Goal: Task Accomplishment & Management: Complete application form

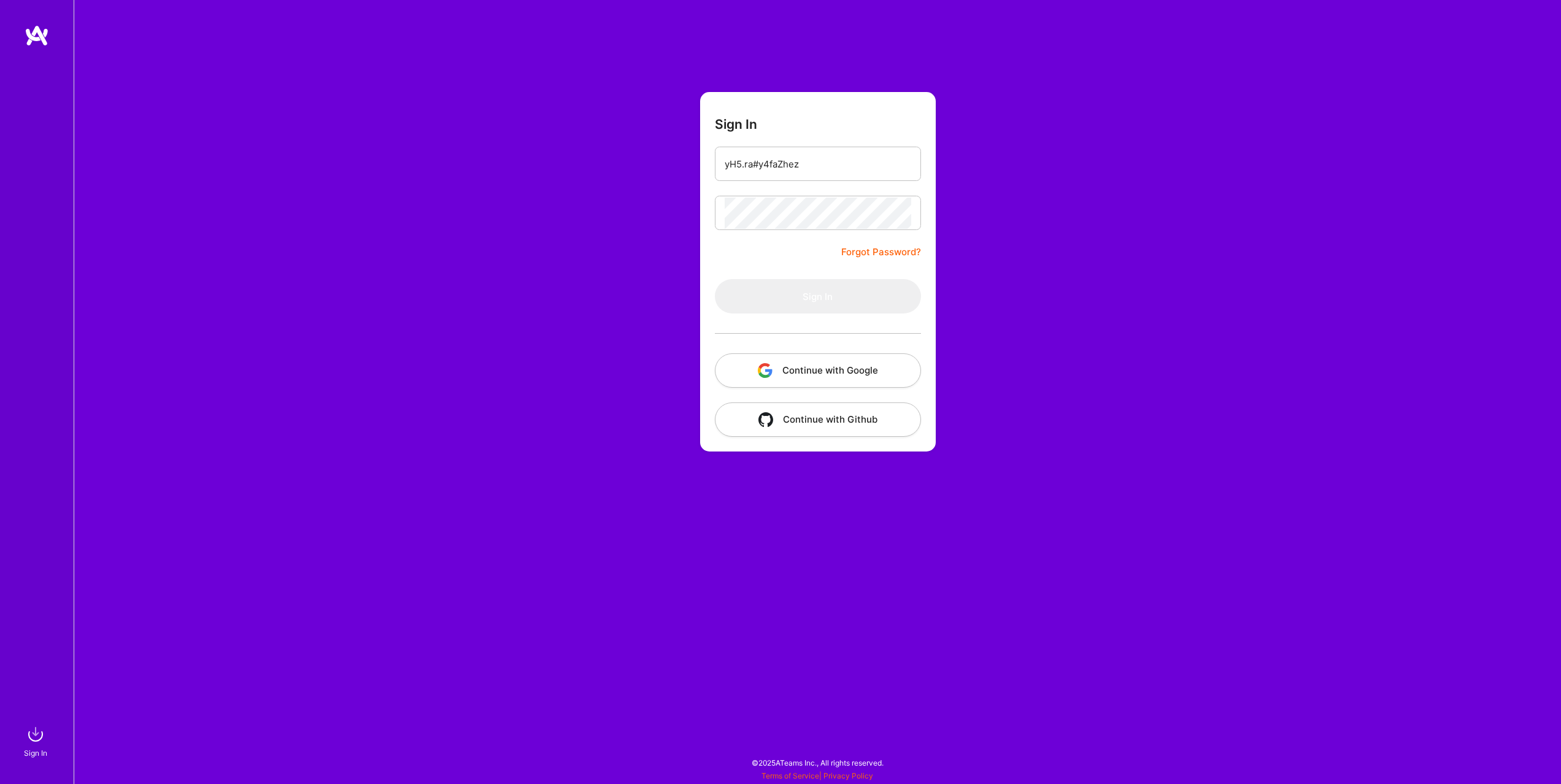
click at [767, 166] on input "yH5.ra#y4faZhez" at bounding box center [817, 164] width 187 height 32
click at [769, 156] on input "email" at bounding box center [817, 164] width 187 height 32
type input "[EMAIL_ADDRESS][DOMAIN_NAME]"
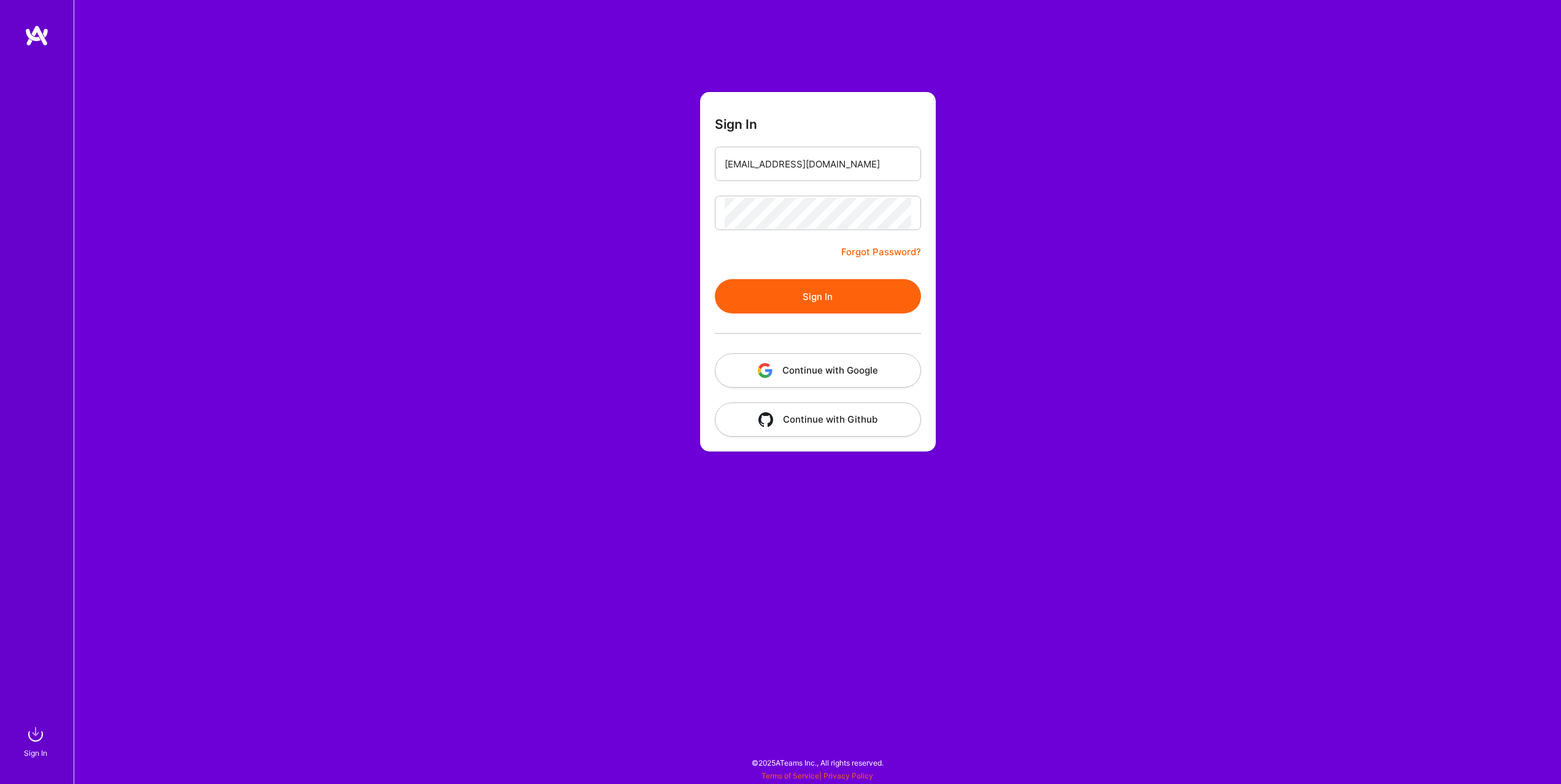
click at [831, 300] on button "Sign In" at bounding box center [817, 295] width 206 height 34
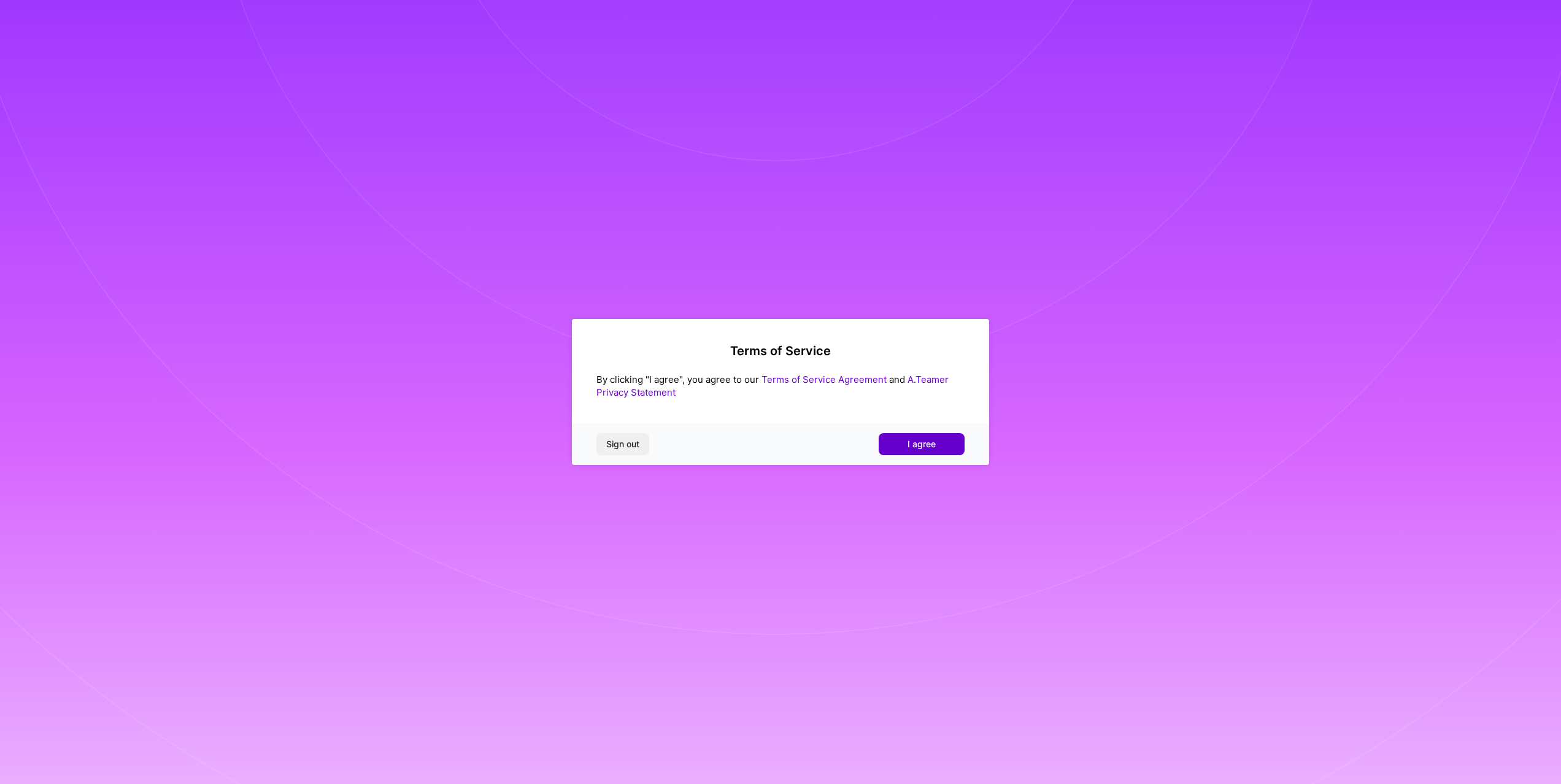
click at [939, 444] on button "I agree" at bounding box center [922, 444] width 86 height 22
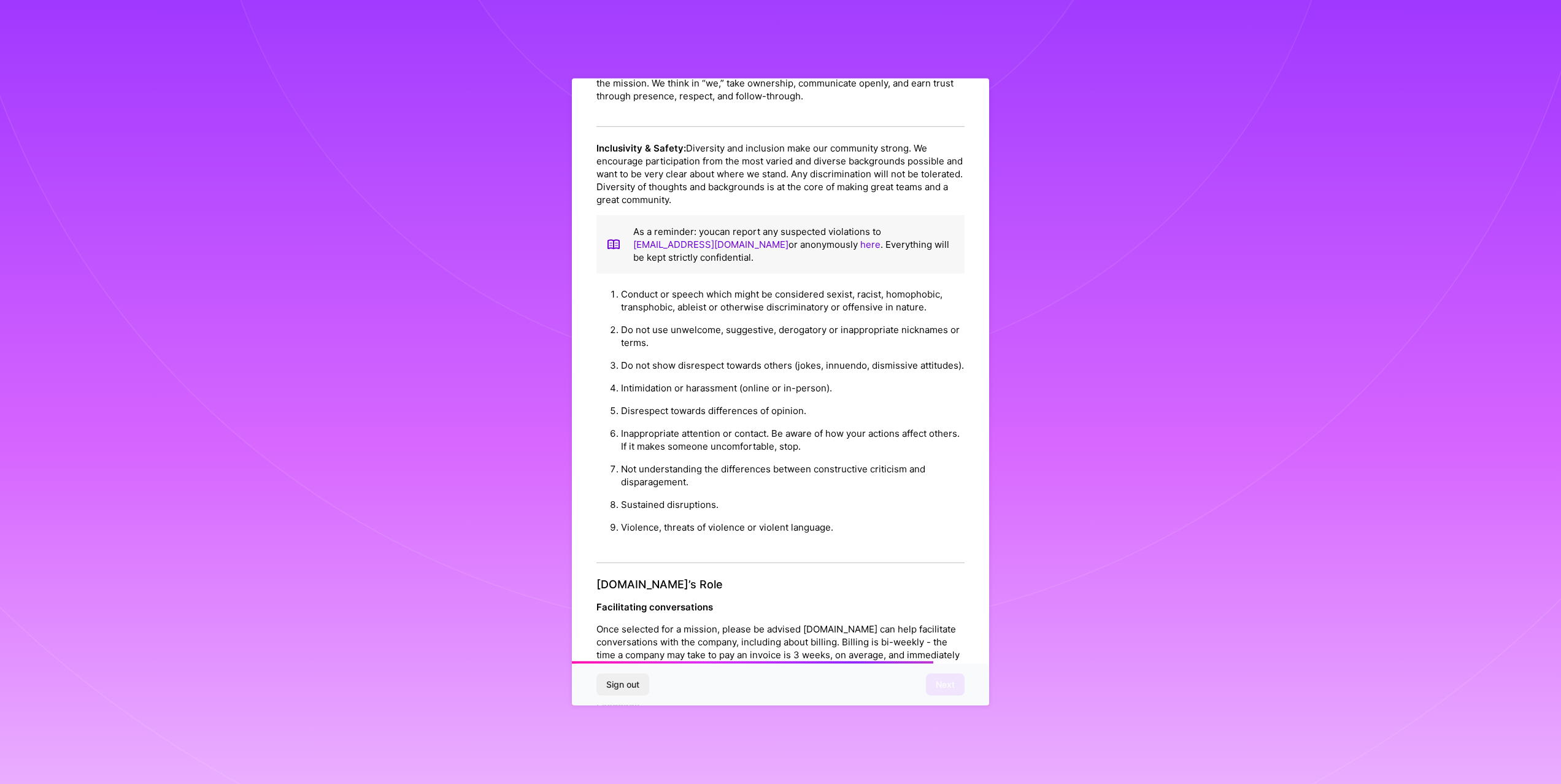
scroll to position [879, 0]
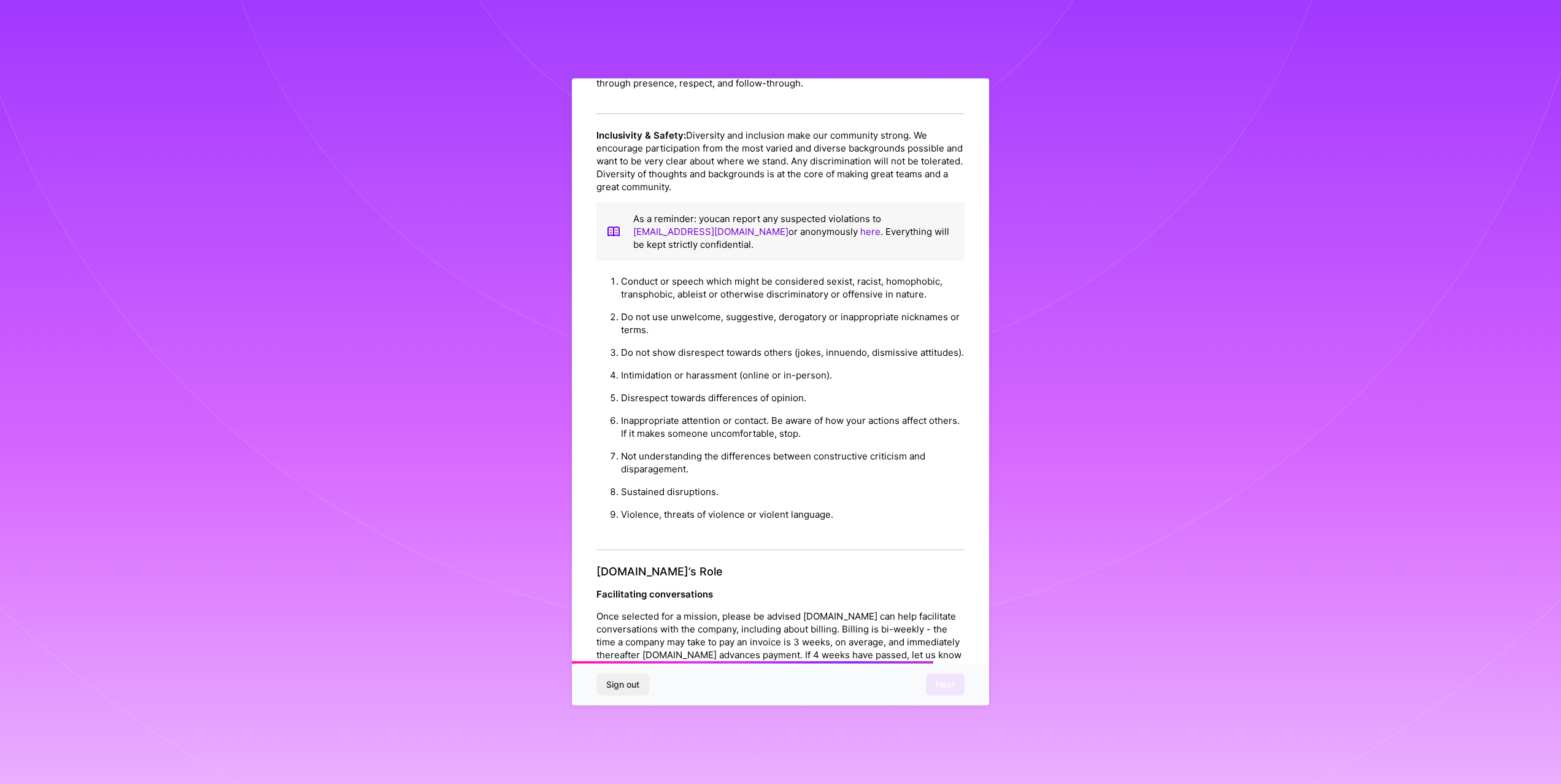
click at [840, 343] on li "Do not show disrespect towards others (jokes, innuendo, dismissive attitudes)." at bounding box center [793, 352] width 344 height 22
click at [857, 392] on li "Disrespect towards differences of opinion." at bounding box center [793, 397] width 344 height 22
click at [661, 456] on li "Not understanding the differences between constructive criticism and disparagem…" at bounding box center [793, 462] width 344 height 36
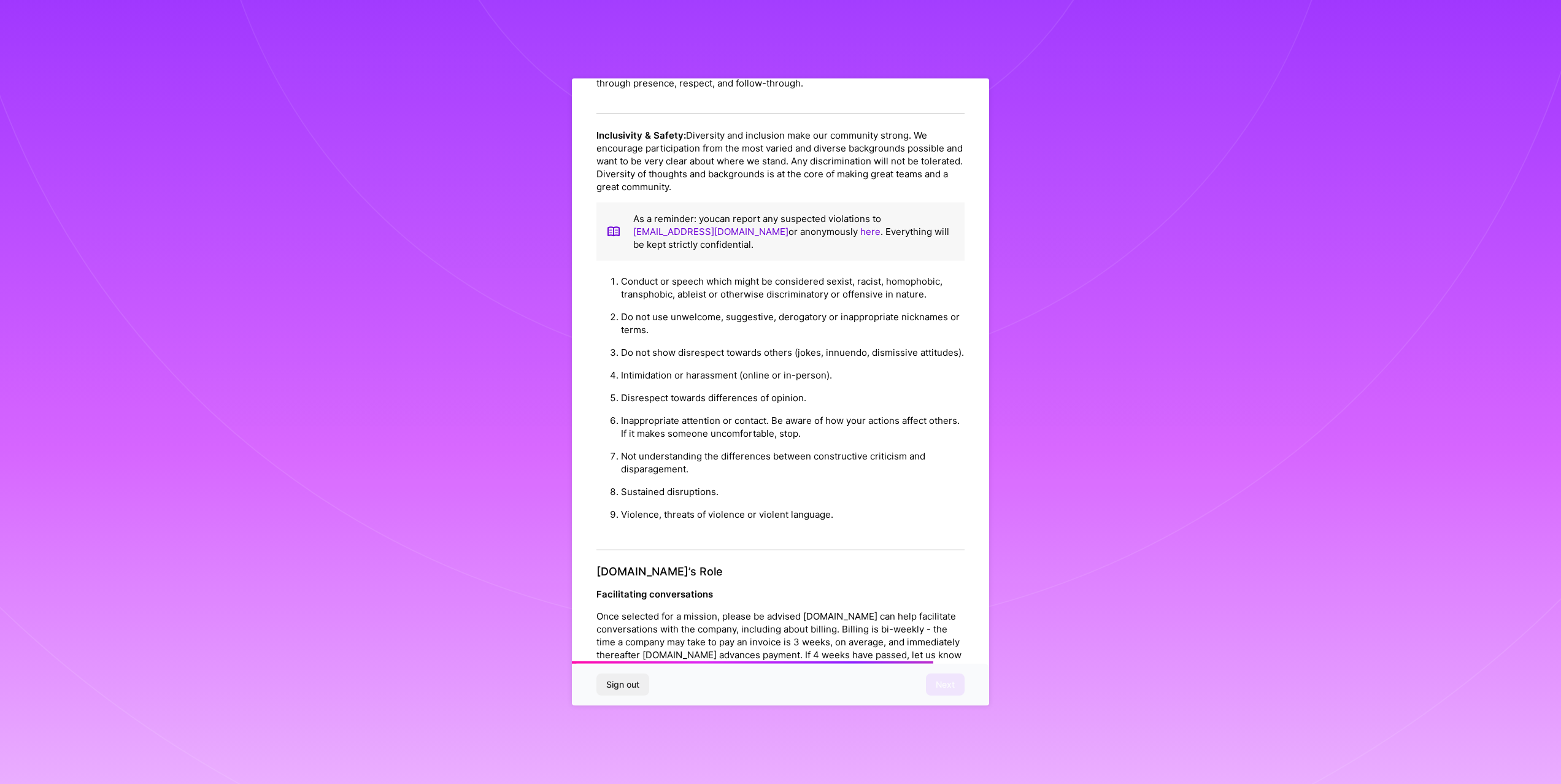
click at [809, 460] on li "Not understanding the differences between constructive criticism and disparagem…" at bounding box center [793, 462] width 344 height 36
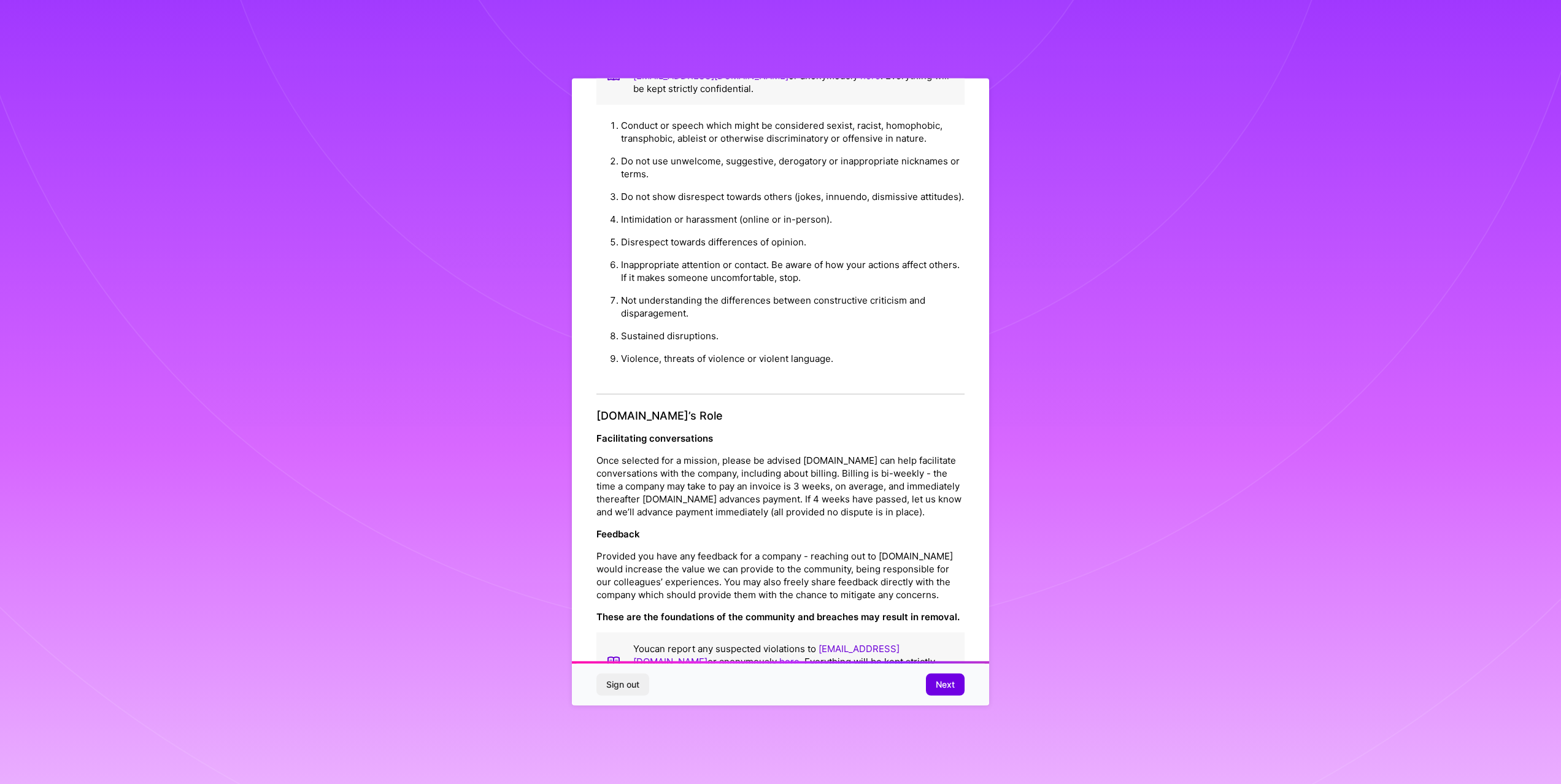
scroll to position [46, 0]
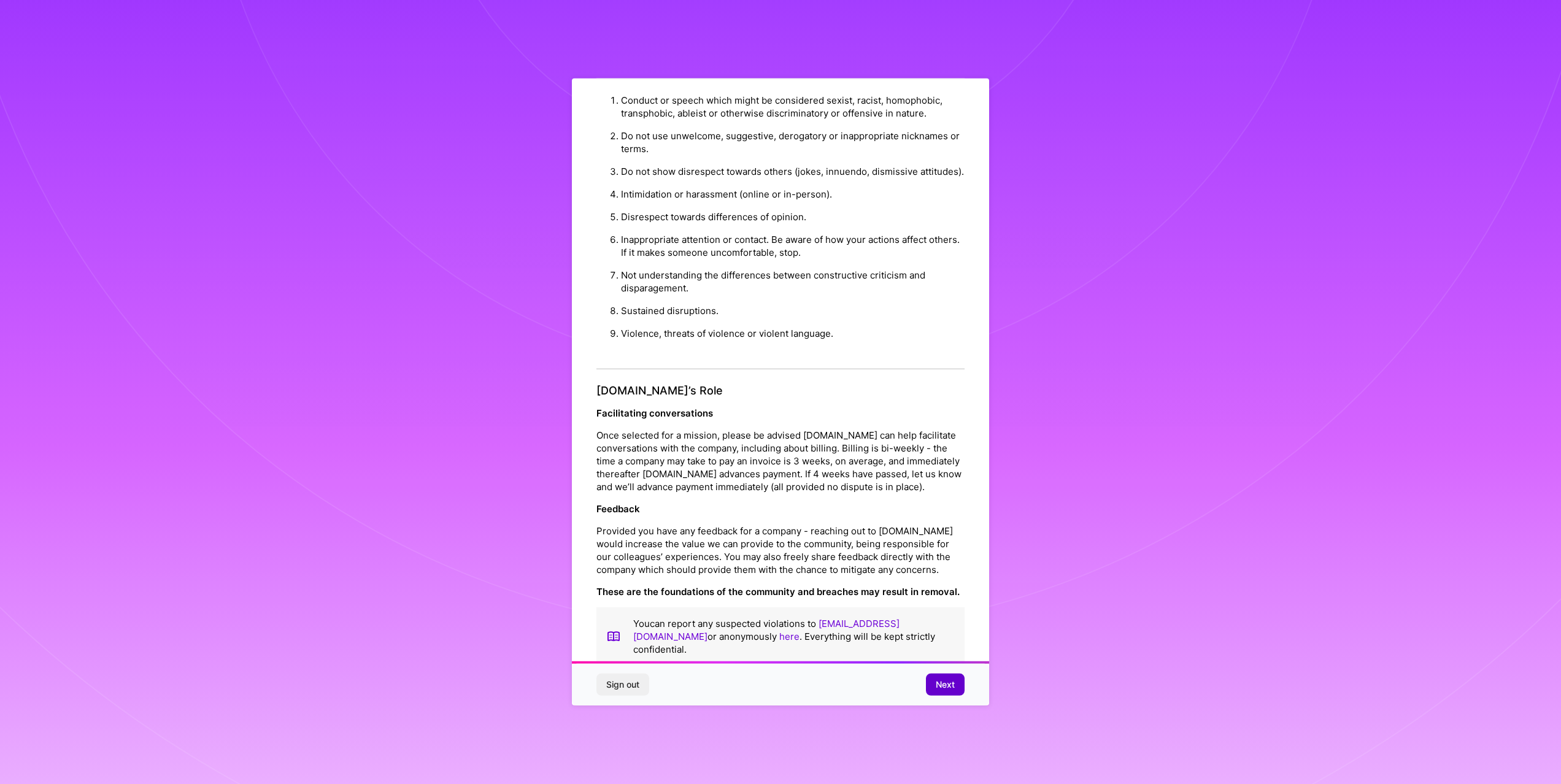
click at [940, 689] on span "Next" at bounding box center [945, 684] width 19 height 12
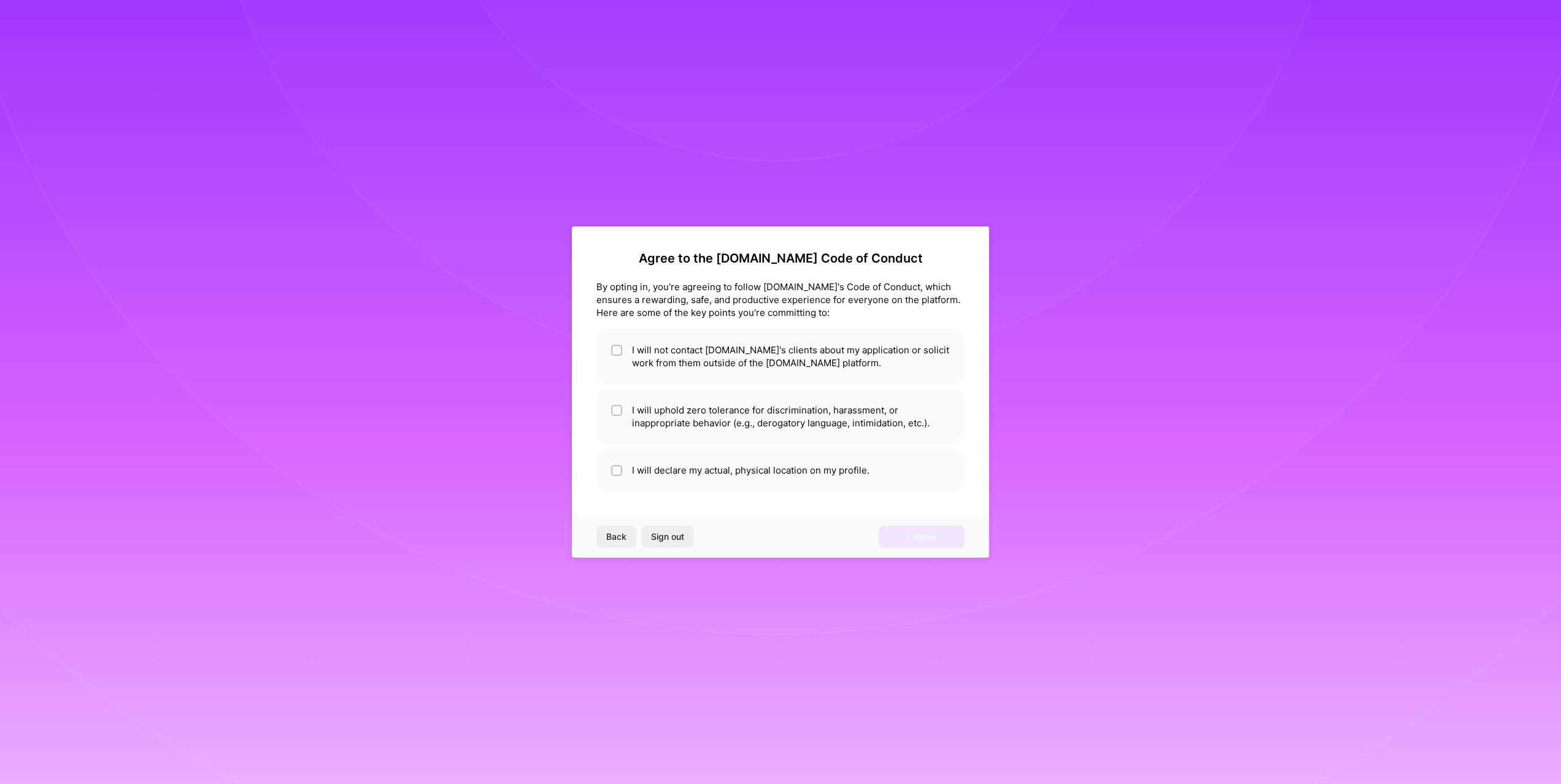
scroll to position [0, 0]
click at [776, 366] on li "I will not contact A.Team's clients about my application or solicit work from t…" at bounding box center [781, 356] width 368 height 56
checkbox input "true"
click at [792, 426] on li "I will uphold zero tolerance for discrimination, harassment, or inappropriate b…" at bounding box center [781, 416] width 368 height 56
checkbox input "true"
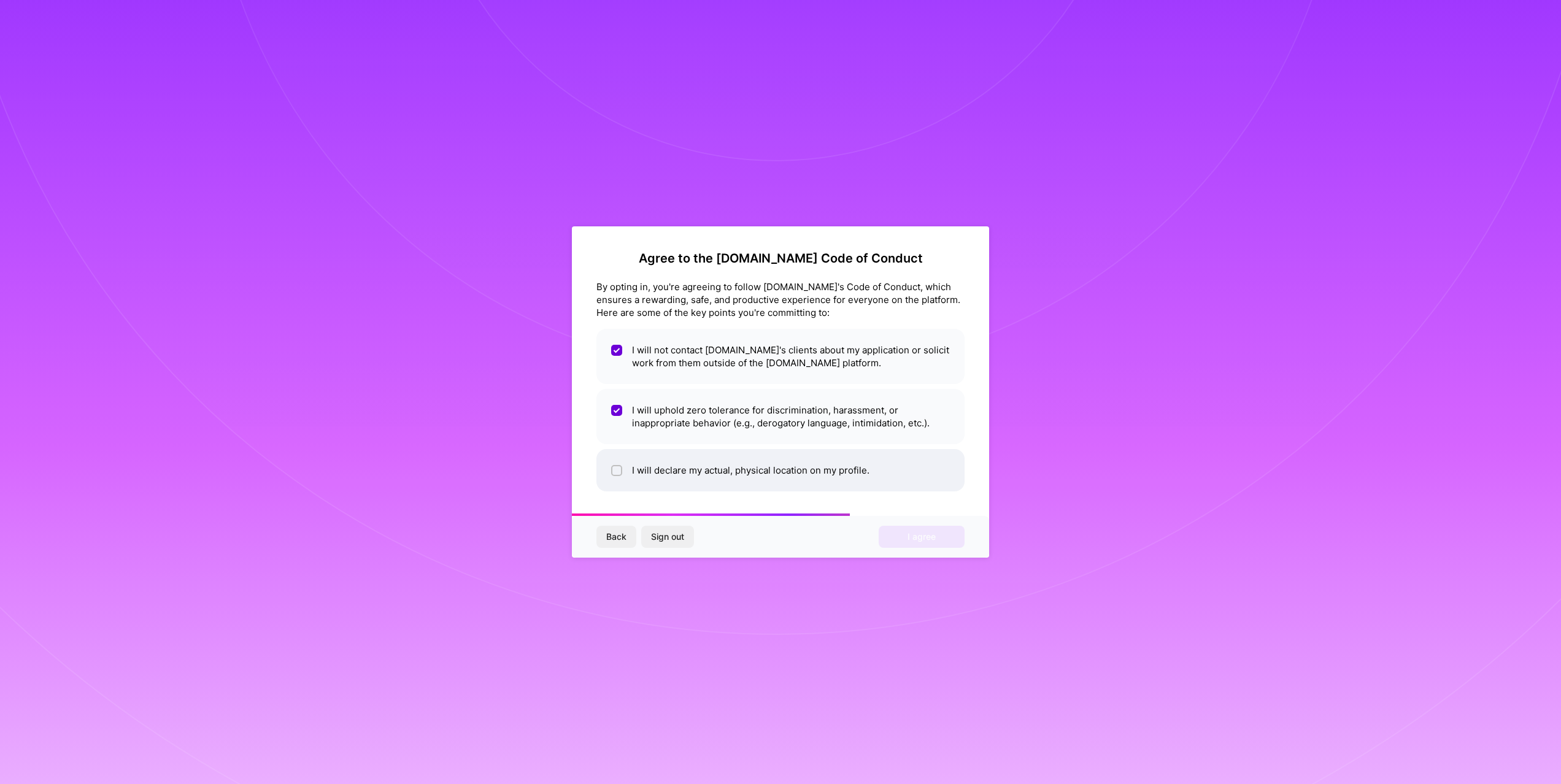
click at [798, 472] on li "I will declare my actual, physical location on my profile." at bounding box center [781, 470] width 368 height 42
checkbox input "true"
click at [900, 543] on button "I agree" at bounding box center [922, 537] width 86 height 22
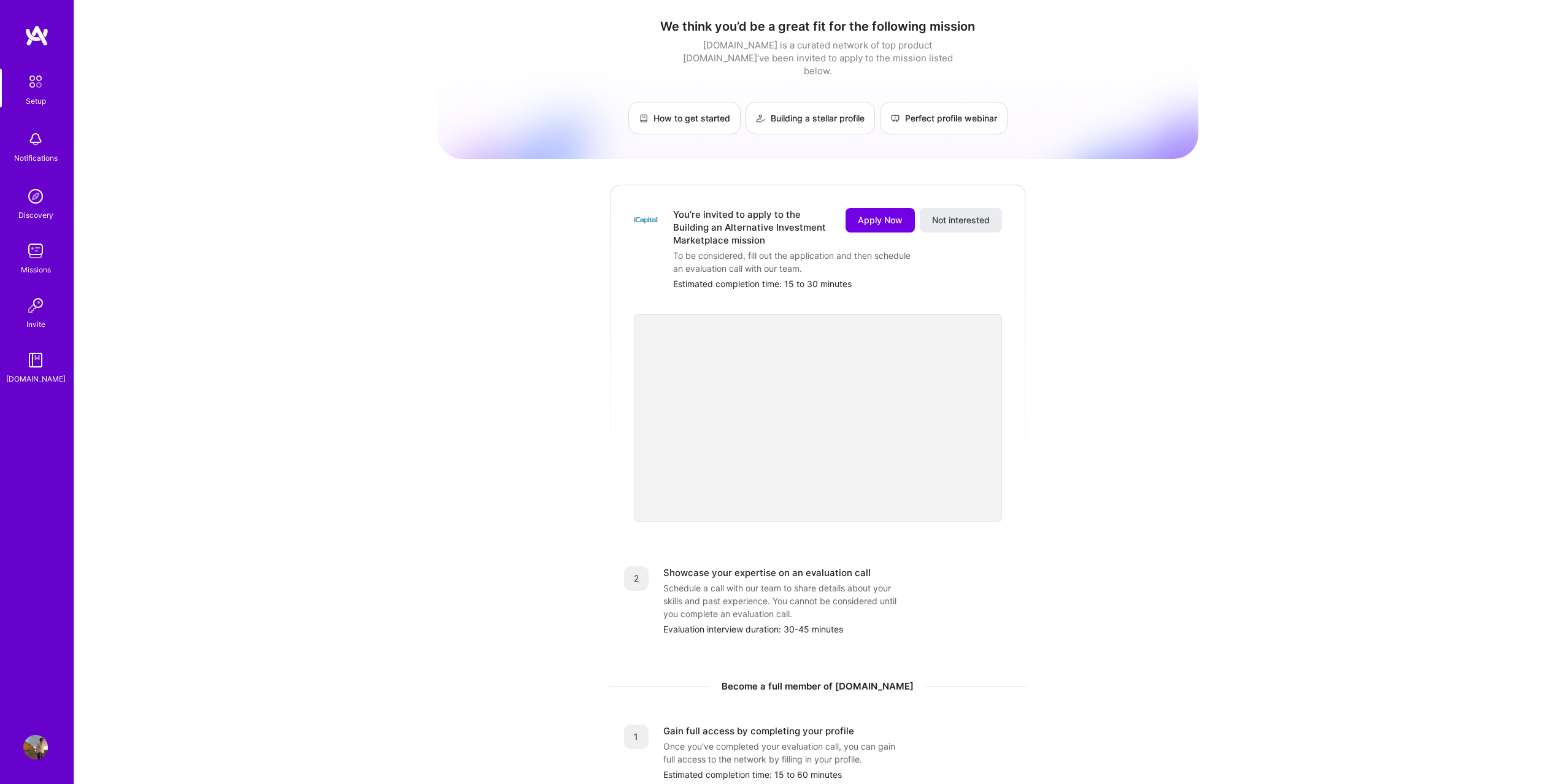
click at [38, 157] on div "Notifications" at bounding box center [36, 158] width 43 height 13
click at [32, 100] on div "Setup" at bounding box center [36, 101] width 20 height 13
click at [28, 207] on img at bounding box center [36, 197] width 25 height 25
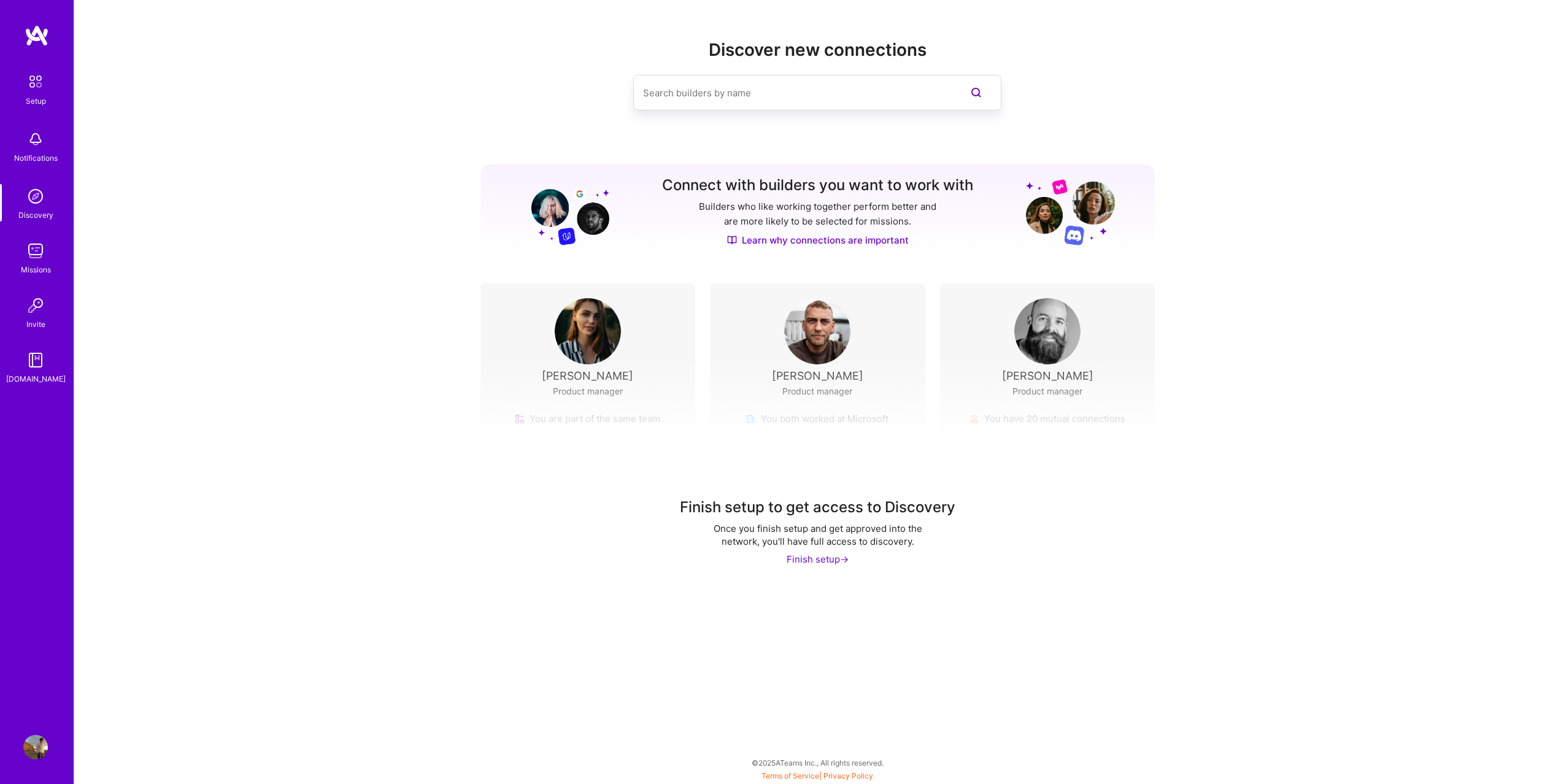
click at [32, 247] on img at bounding box center [36, 251] width 25 height 25
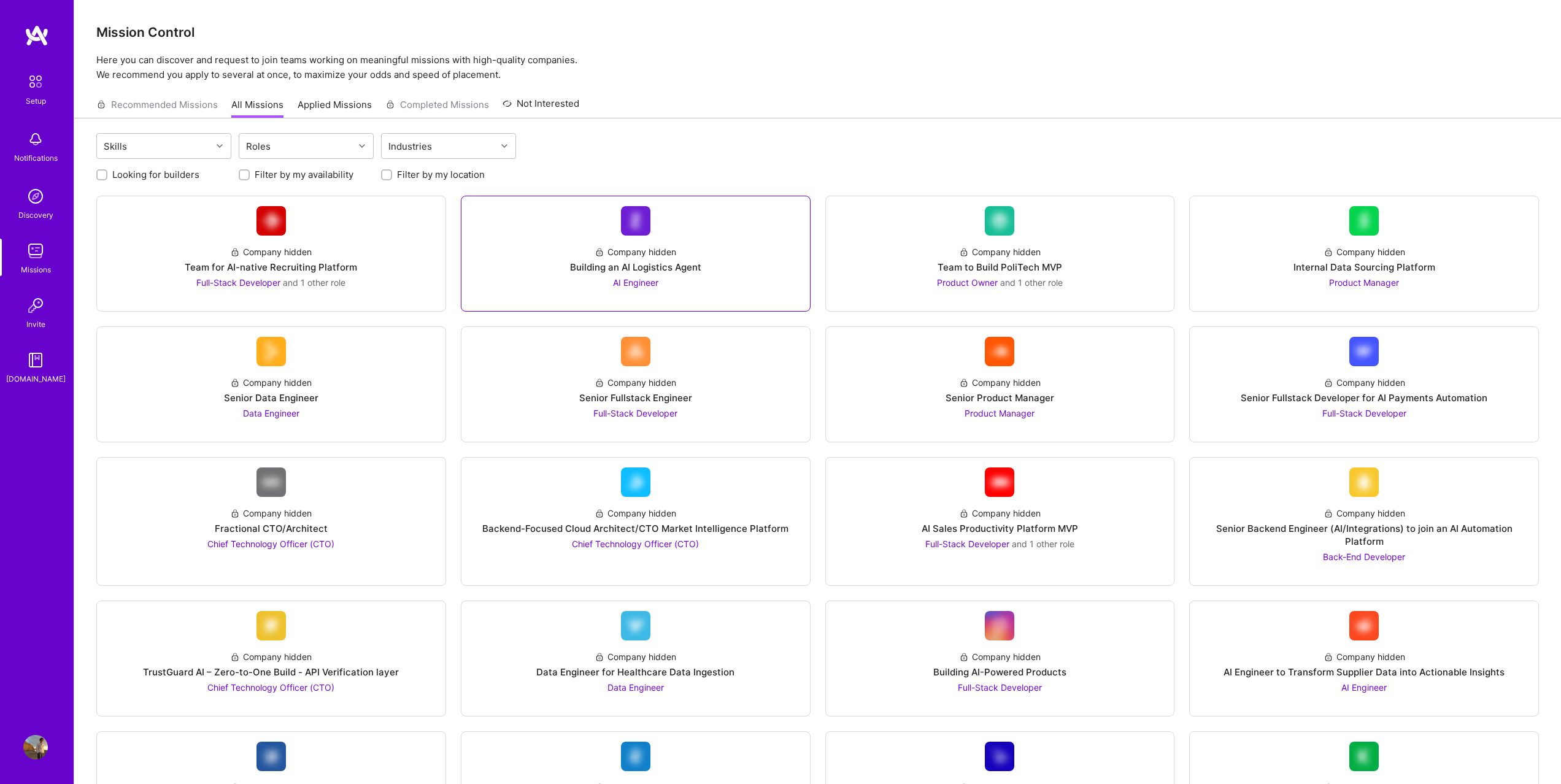
click at [541, 276] on div "Company hidden Building an AI Logistics Agent AI Engineer" at bounding box center [636, 262] width 329 height 53
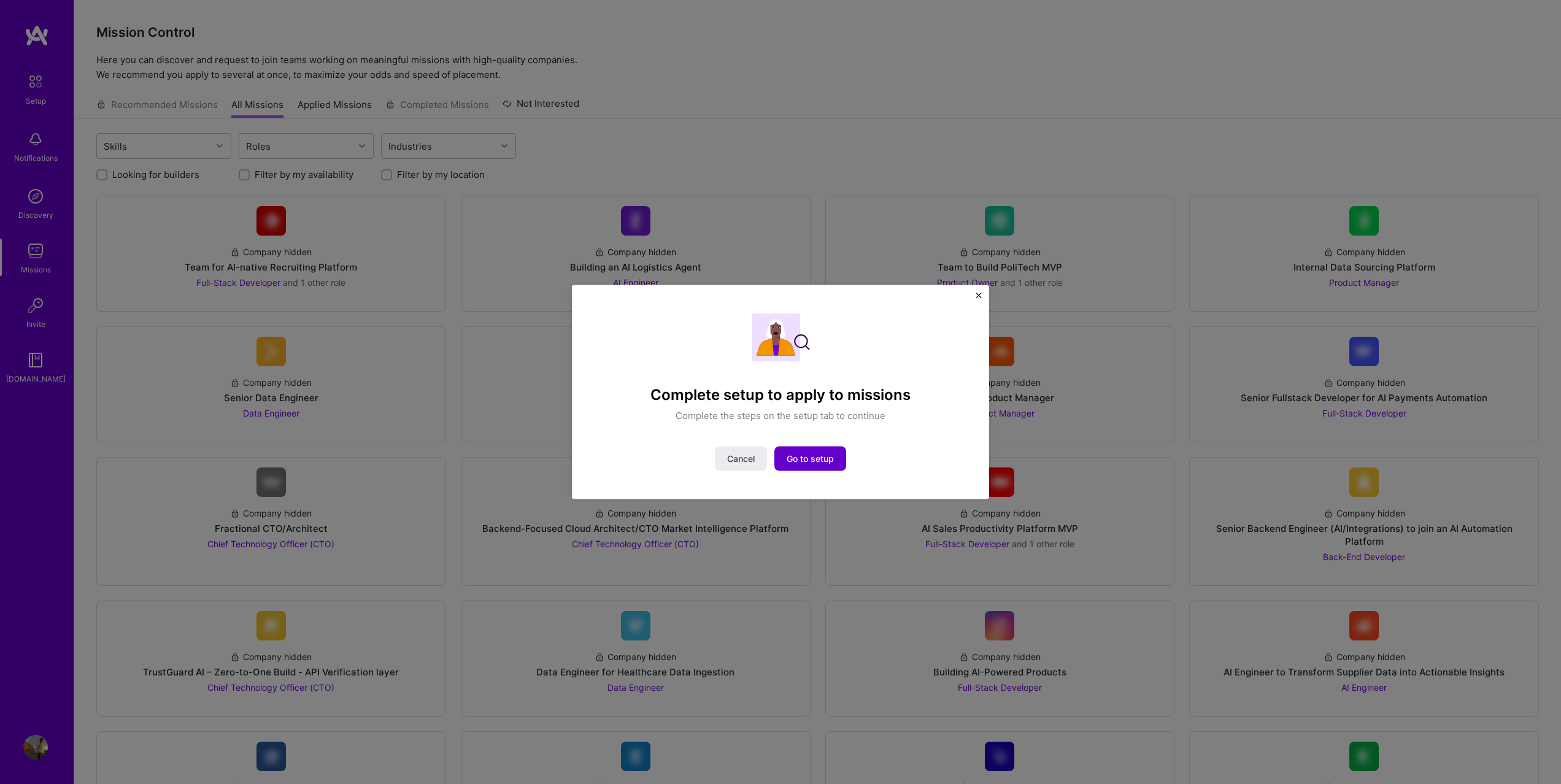
click at [805, 455] on span "Go to setup" at bounding box center [810, 458] width 47 height 12
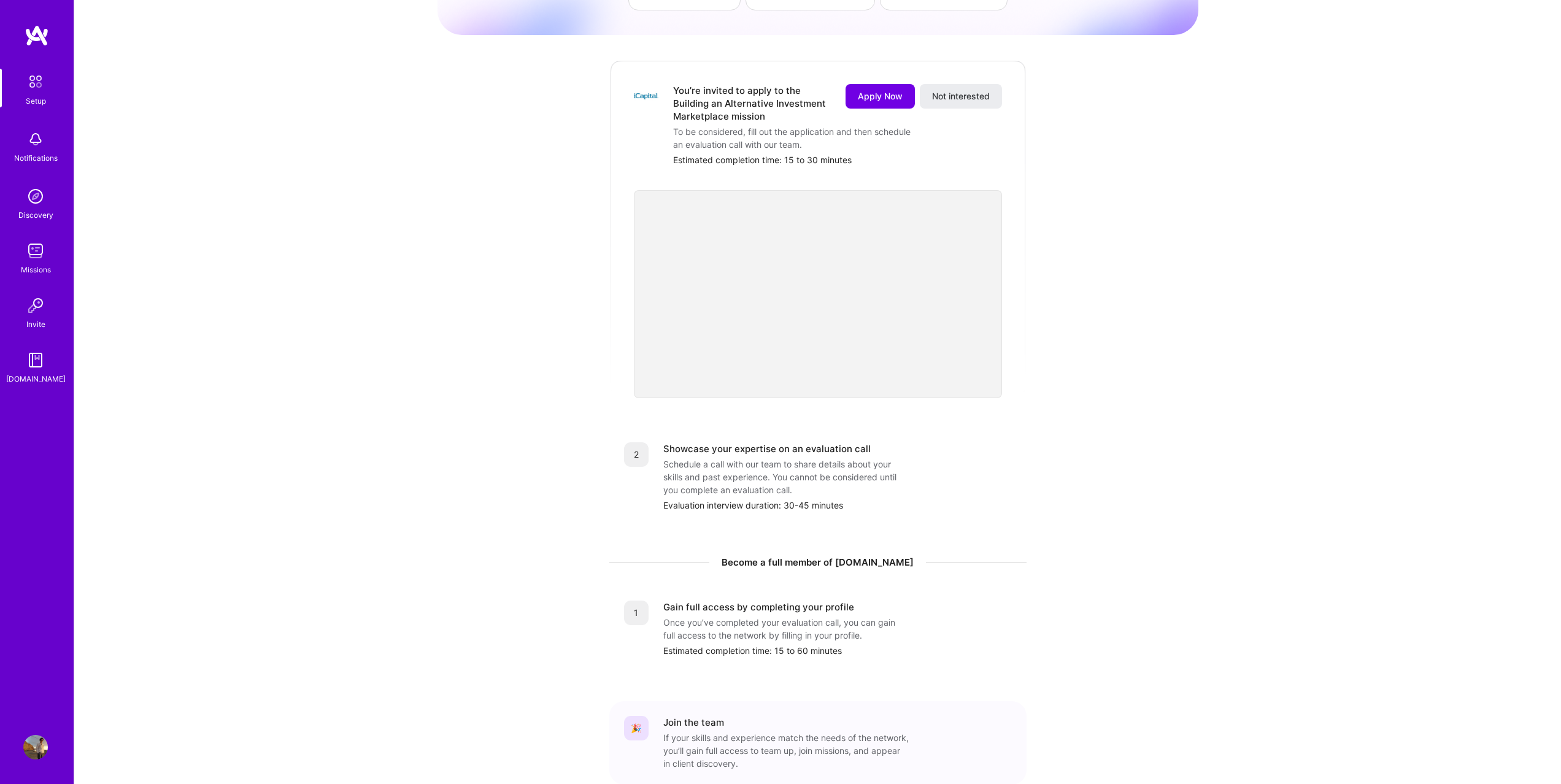
scroll to position [161, 0]
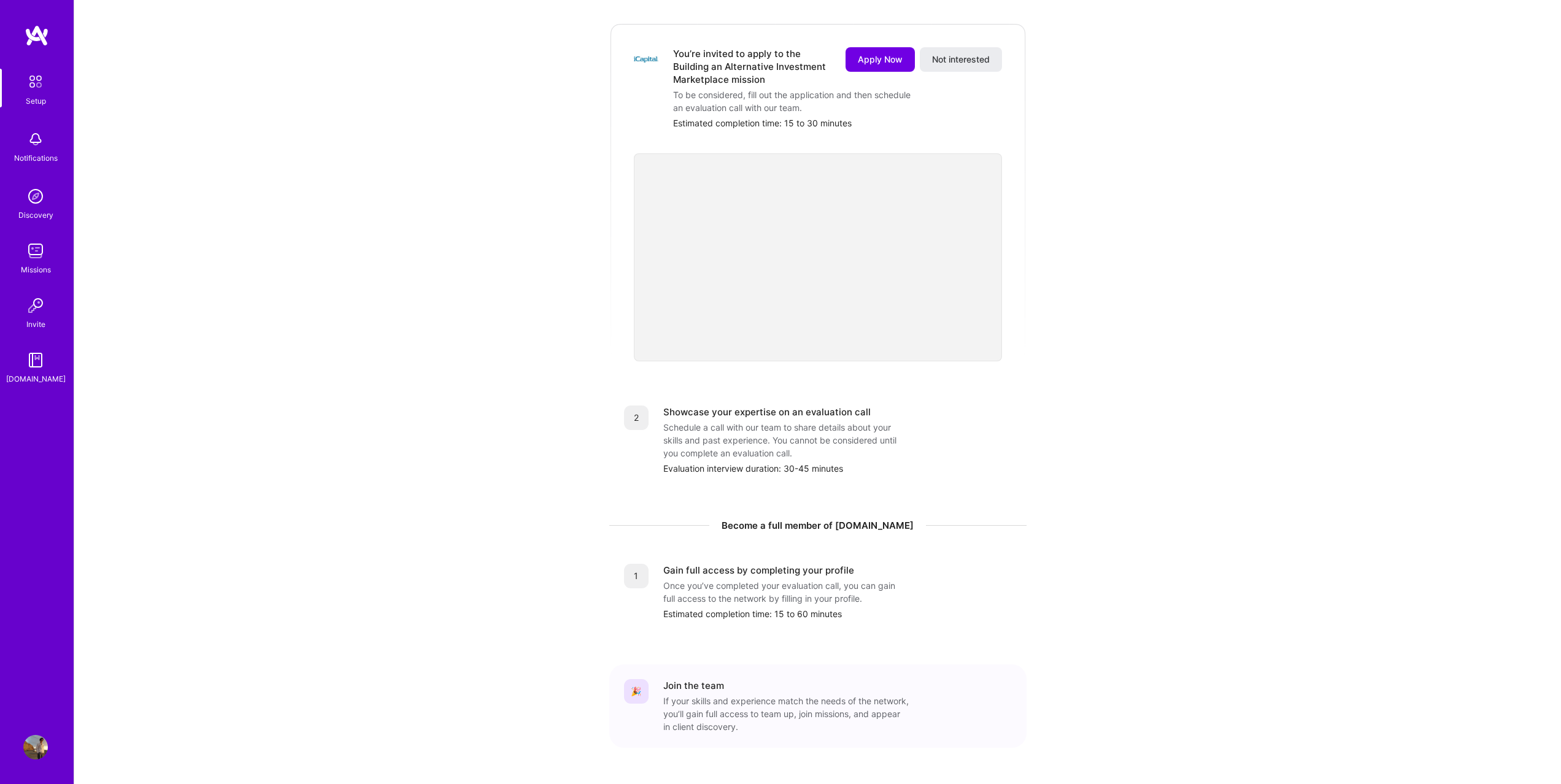
click at [645, 679] on div "🎉" at bounding box center [637, 692] width 25 height 25
click at [648, 413] on div "2 Showcase your expertise on an evaluation call Schedule a call with our team t…" at bounding box center [817, 441] width 388 height 70
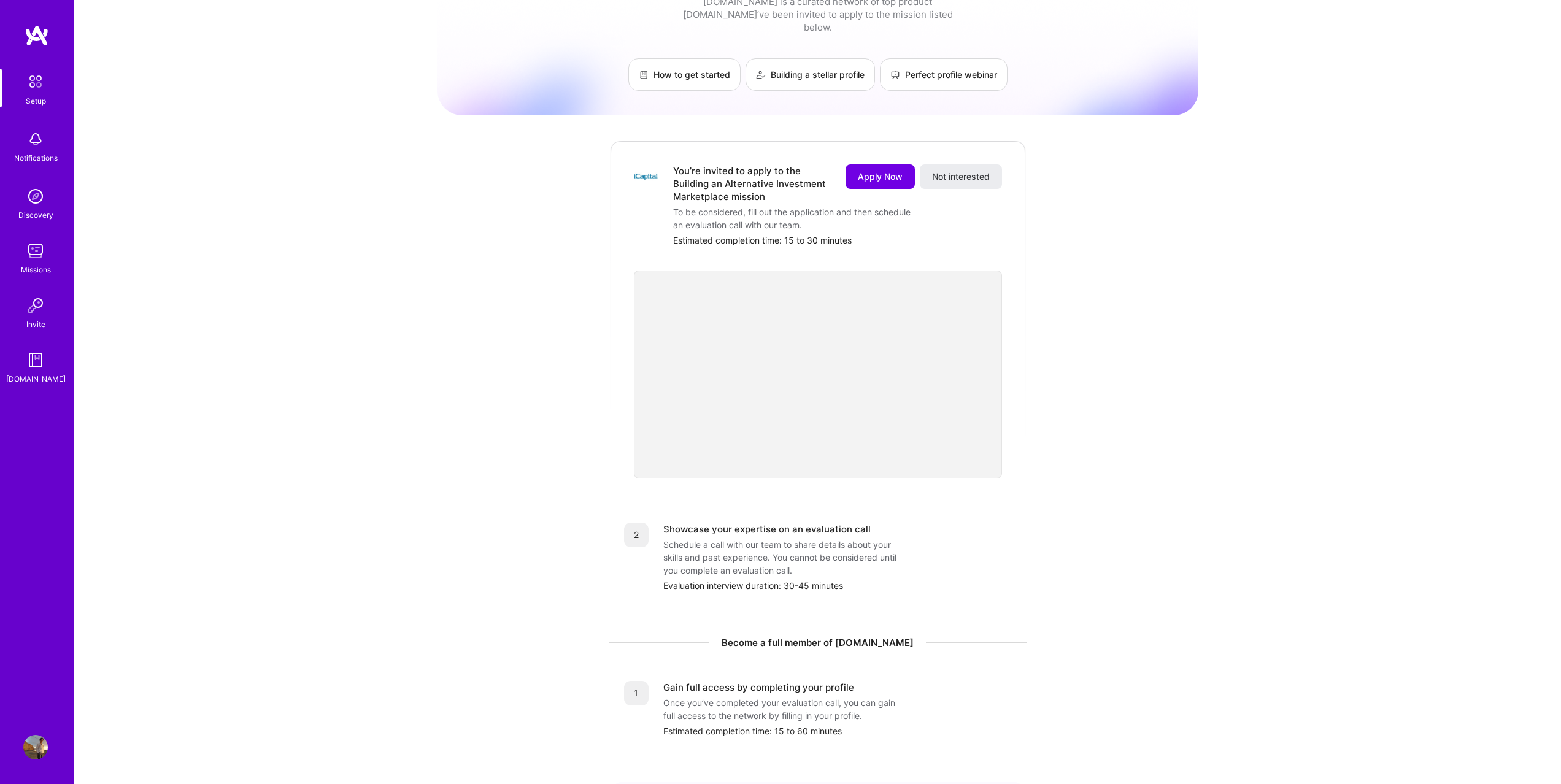
scroll to position [27, 0]
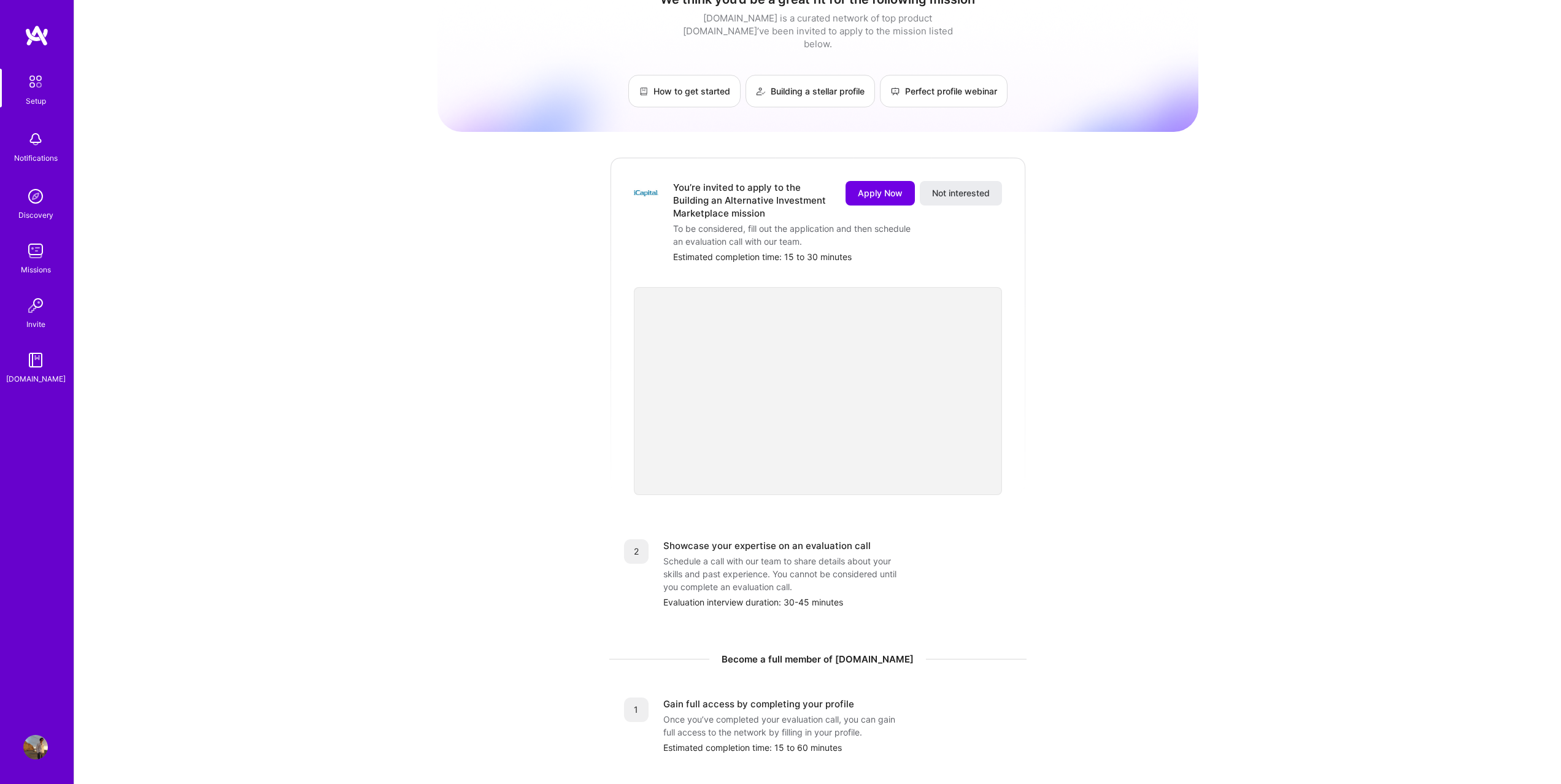
click at [787, 569] on div "Schedule a call with our team to share details about your skills and past exper…" at bounding box center [786, 573] width 246 height 39
click at [35, 255] on img at bounding box center [36, 251] width 25 height 25
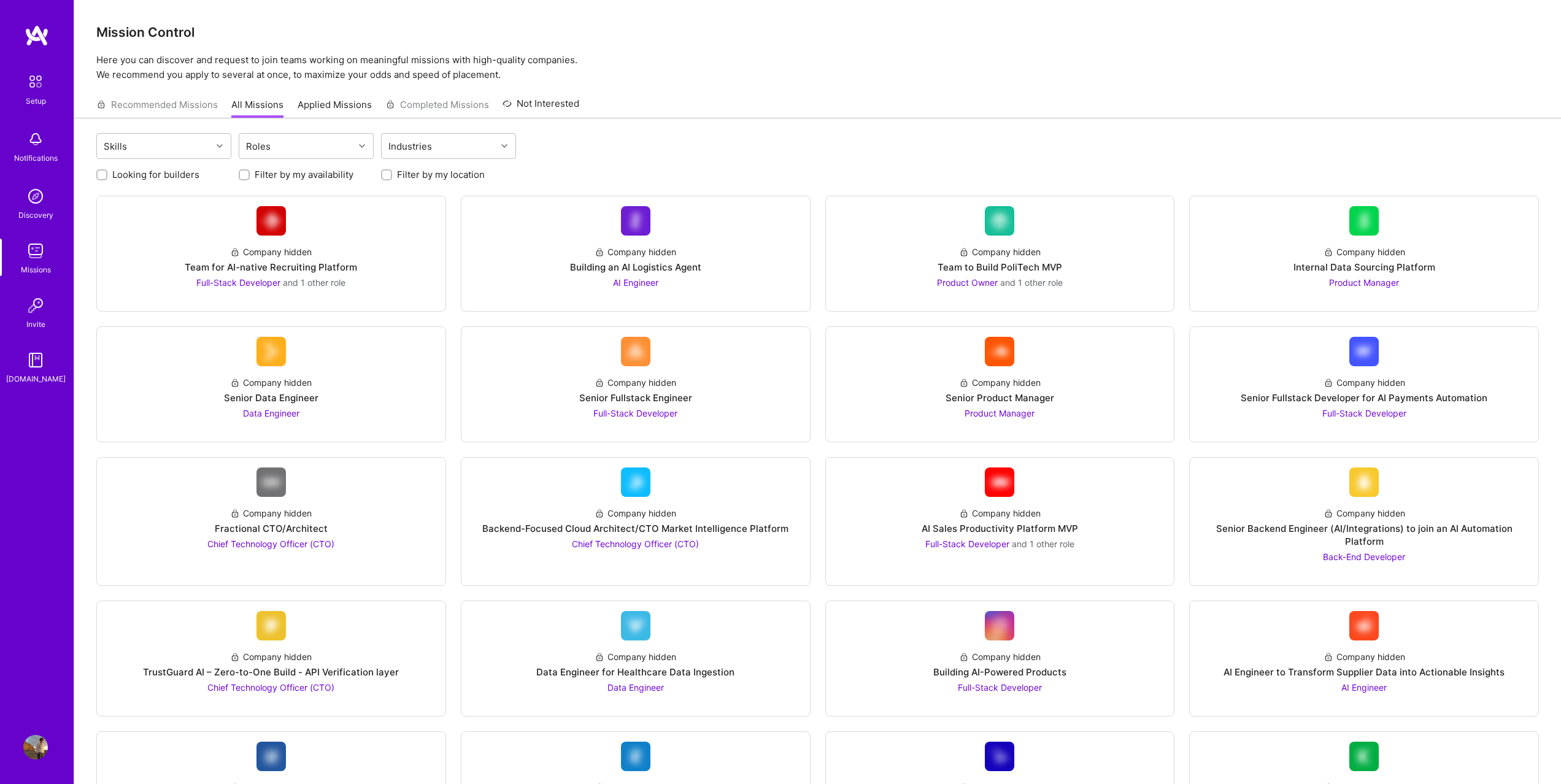
click at [40, 326] on div "Invite" at bounding box center [36, 324] width 19 height 13
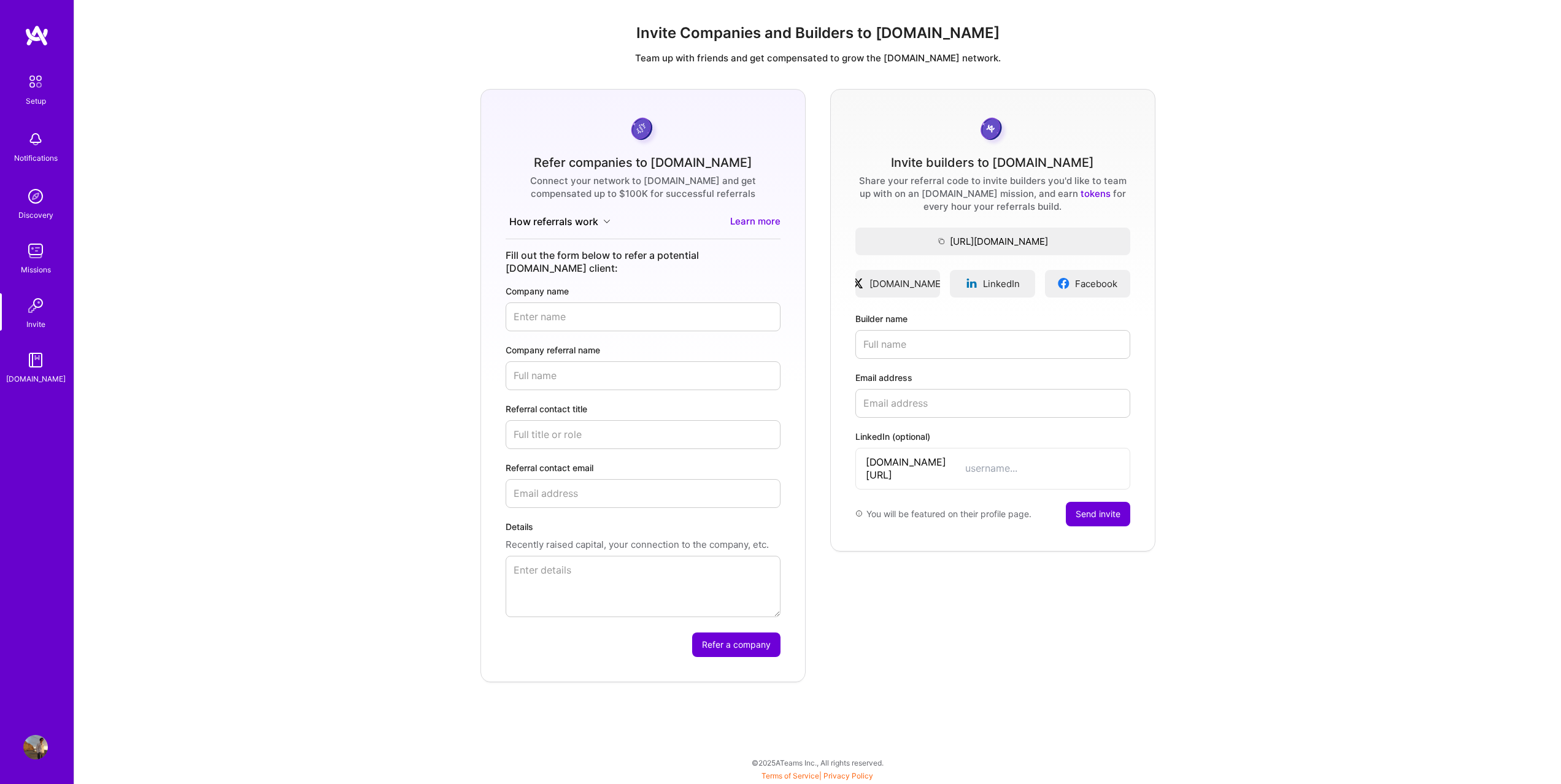
click at [43, 373] on div "A.Guide" at bounding box center [36, 379] width 60 height 13
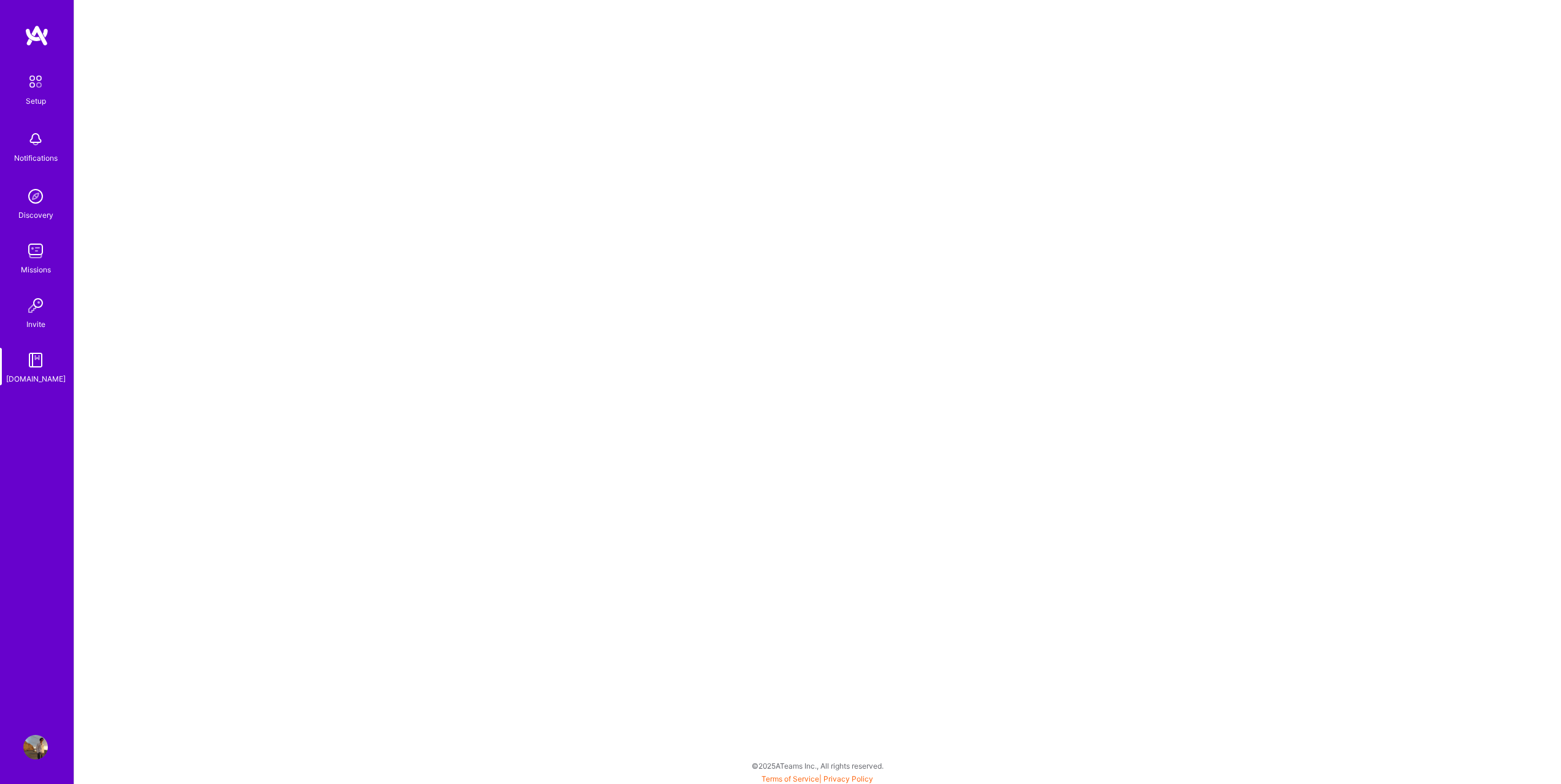
click at [32, 200] on img at bounding box center [36, 197] width 25 height 25
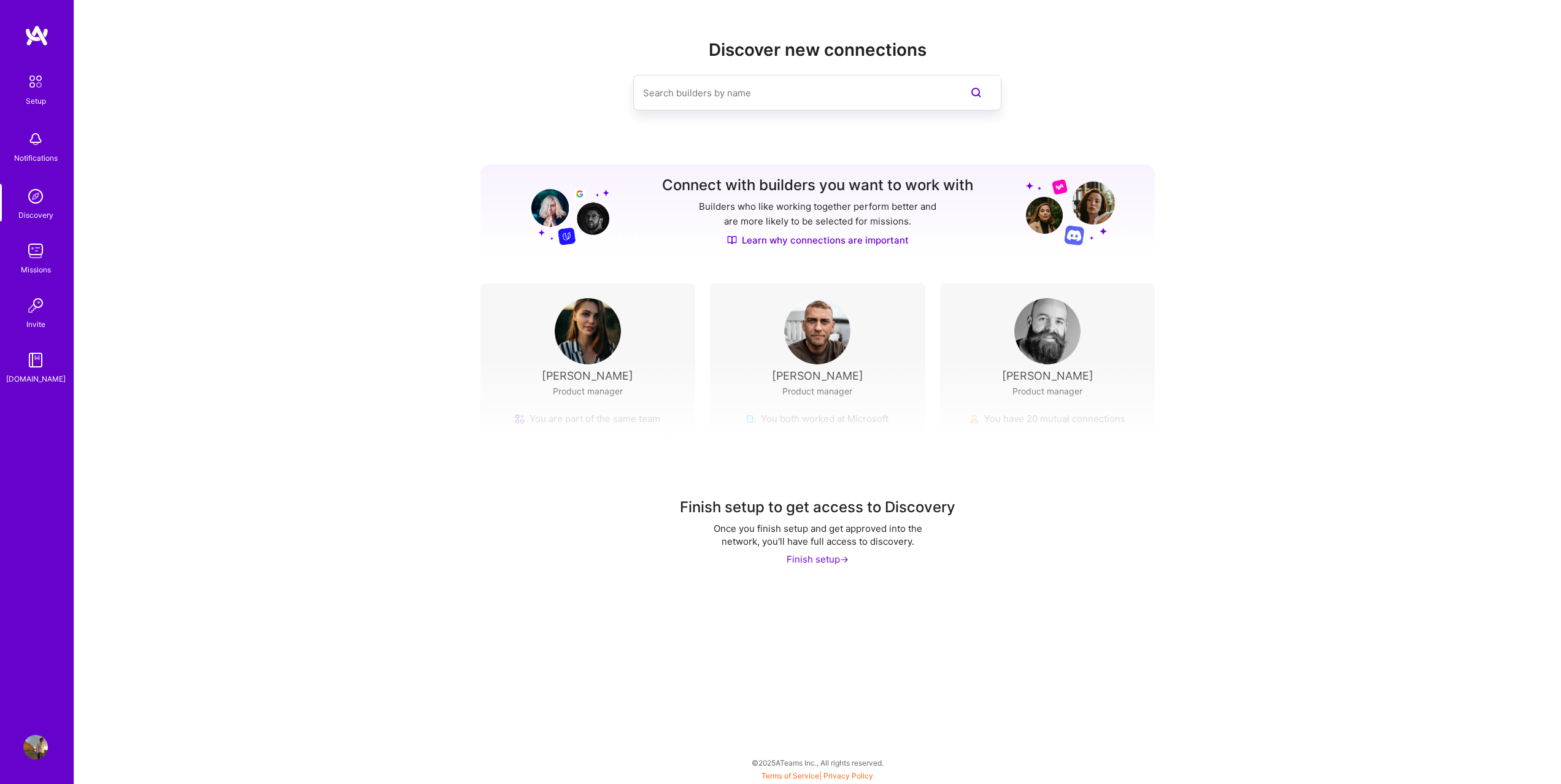
click at [37, 239] on img at bounding box center [36, 251] width 25 height 25
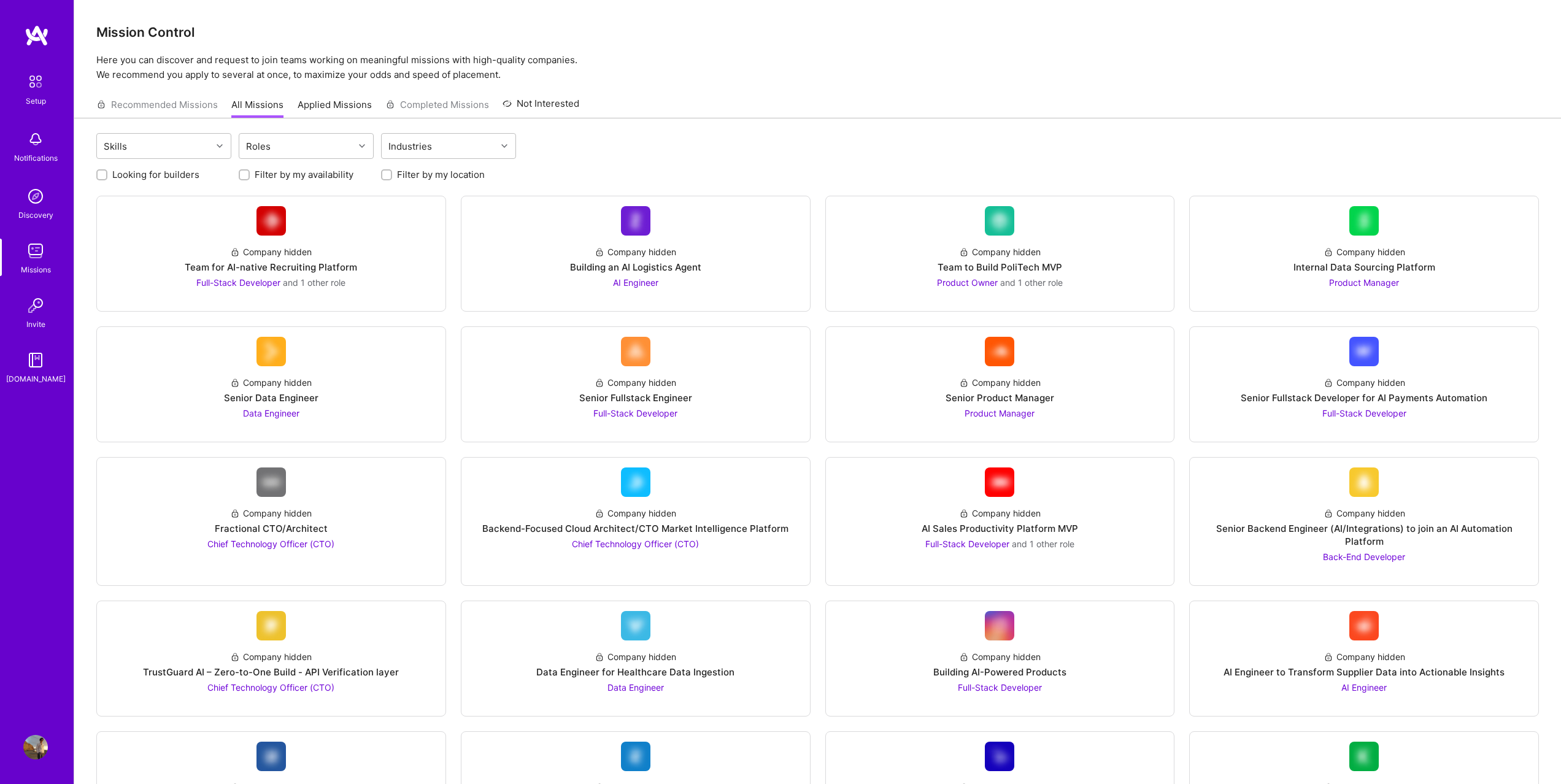
click at [36, 88] on img at bounding box center [35, 81] width 26 height 26
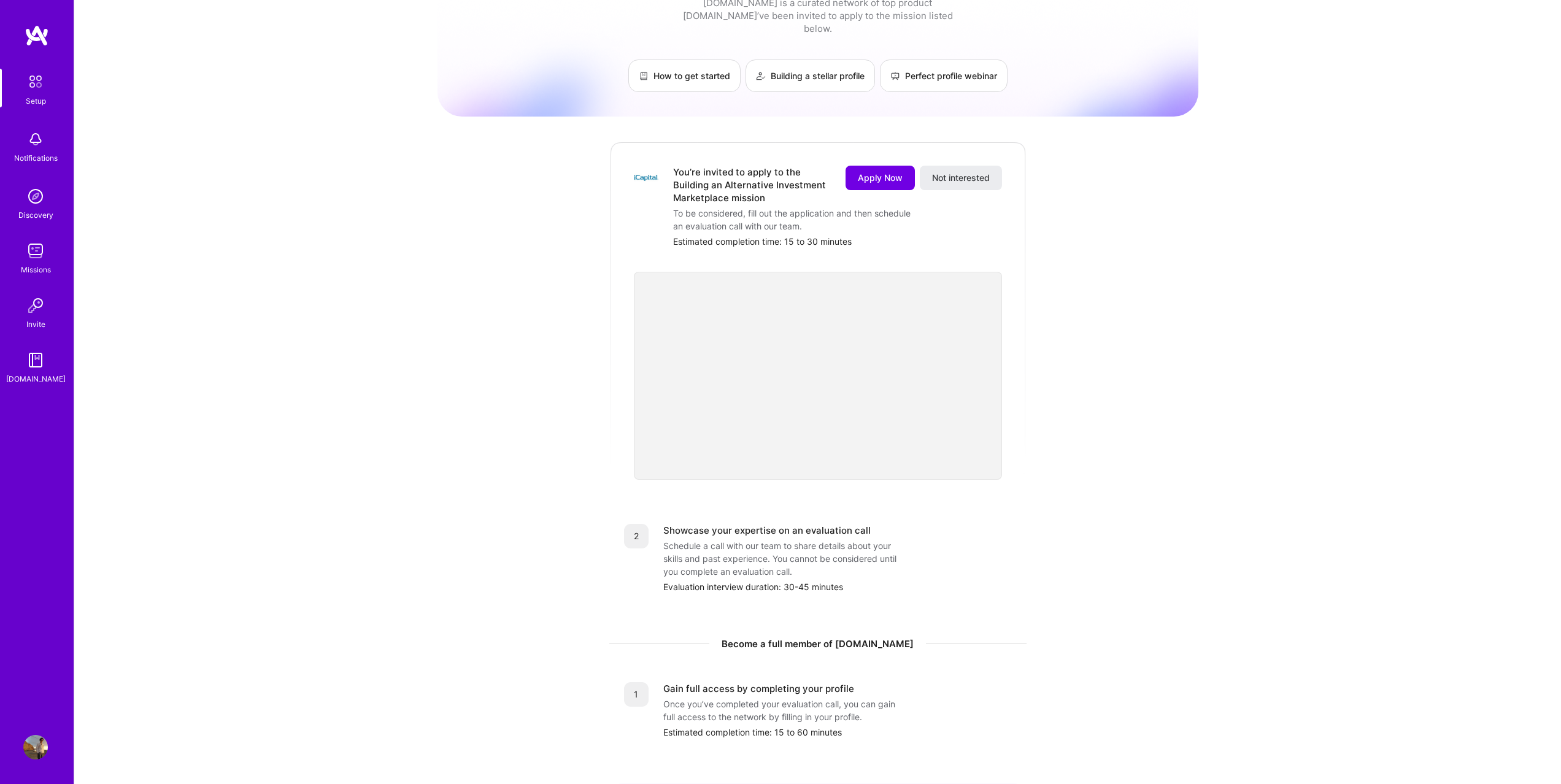
scroll to position [29, 0]
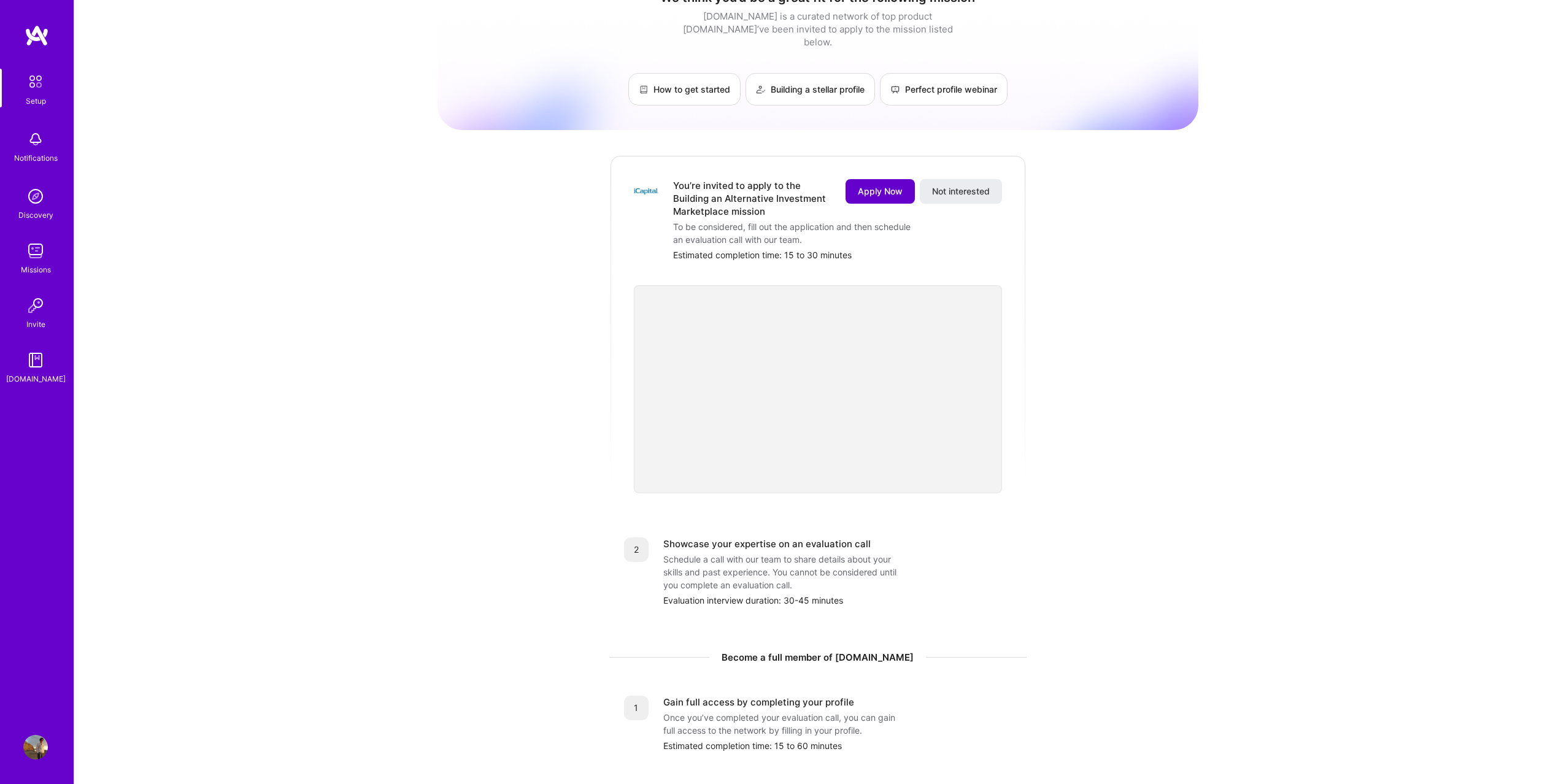
click at [873, 185] on span "Apply Now" at bounding box center [881, 191] width 45 height 12
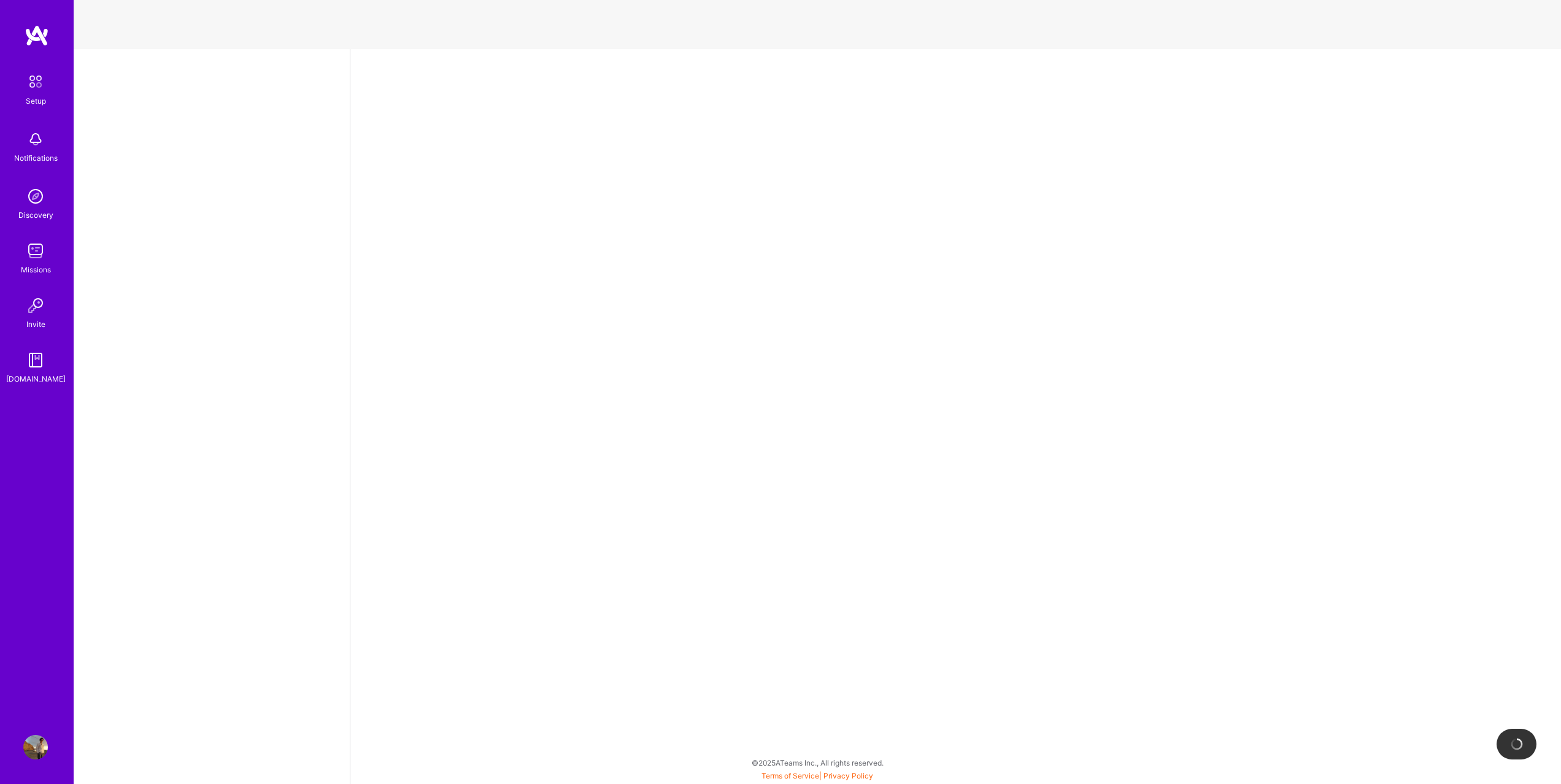
select select "US"
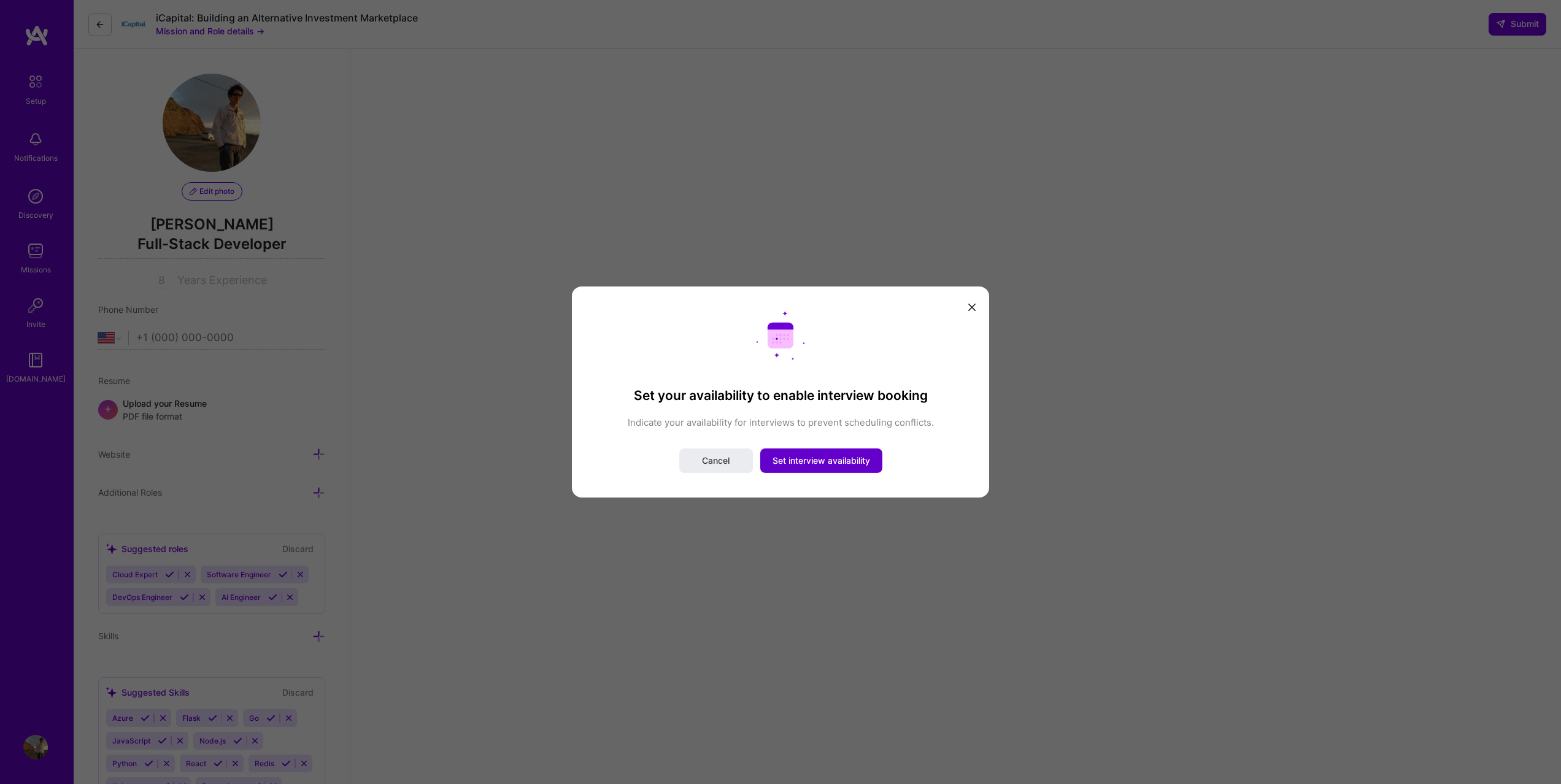
click at [803, 460] on span "Set interview availability" at bounding box center [822, 460] width 98 height 12
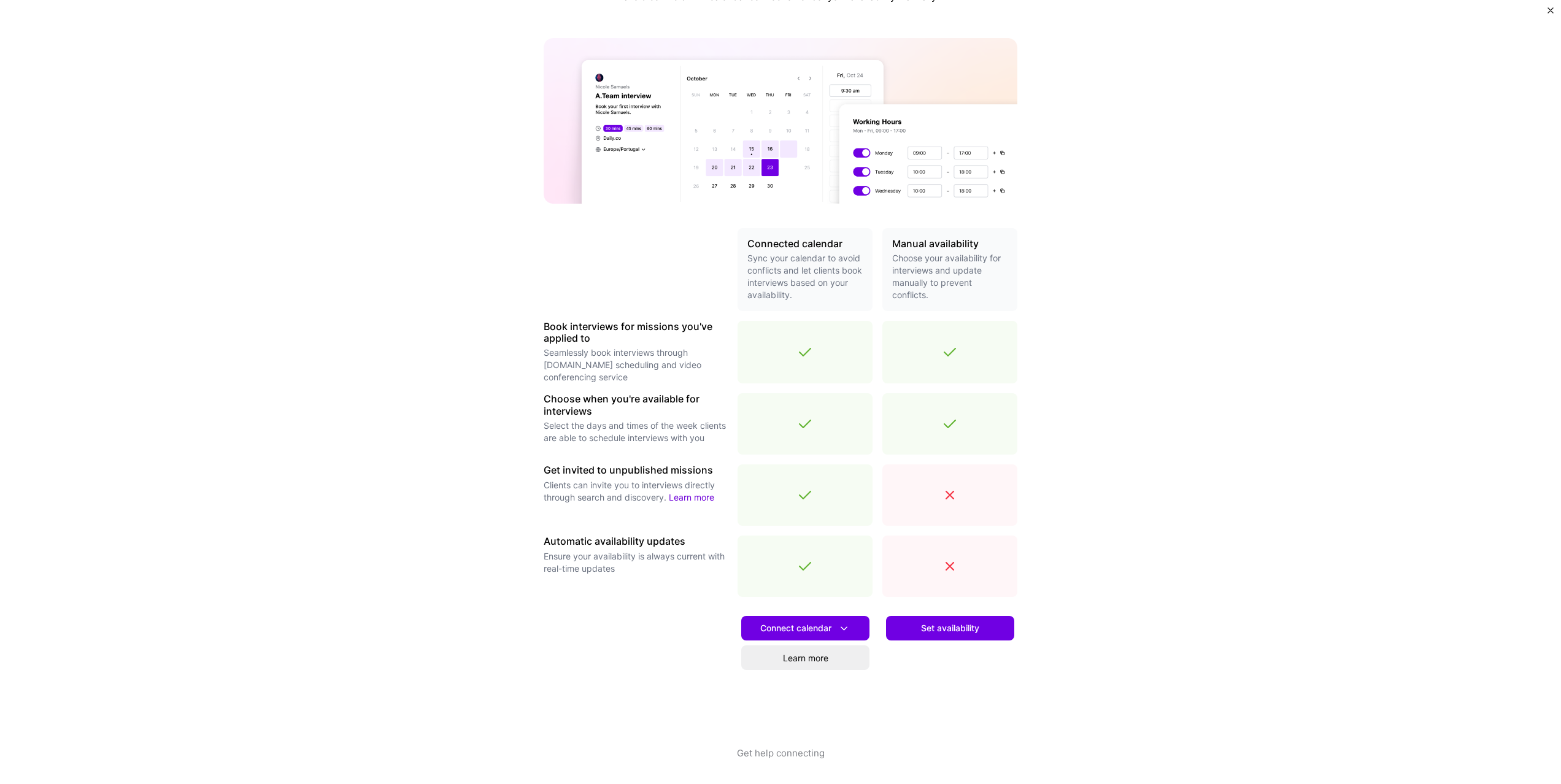
scroll to position [220, 0]
click at [844, 627] on icon at bounding box center [844, 629] width 13 height 13
click at [682, 530] on div "Connected calendar Sync your calendar to avoid conflicts and let clients book i…" at bounding box center [780, 488] width 474 height 519
click at [973, 638] on button "Set availability" at bounding box center [950, 628] width 129 height 25
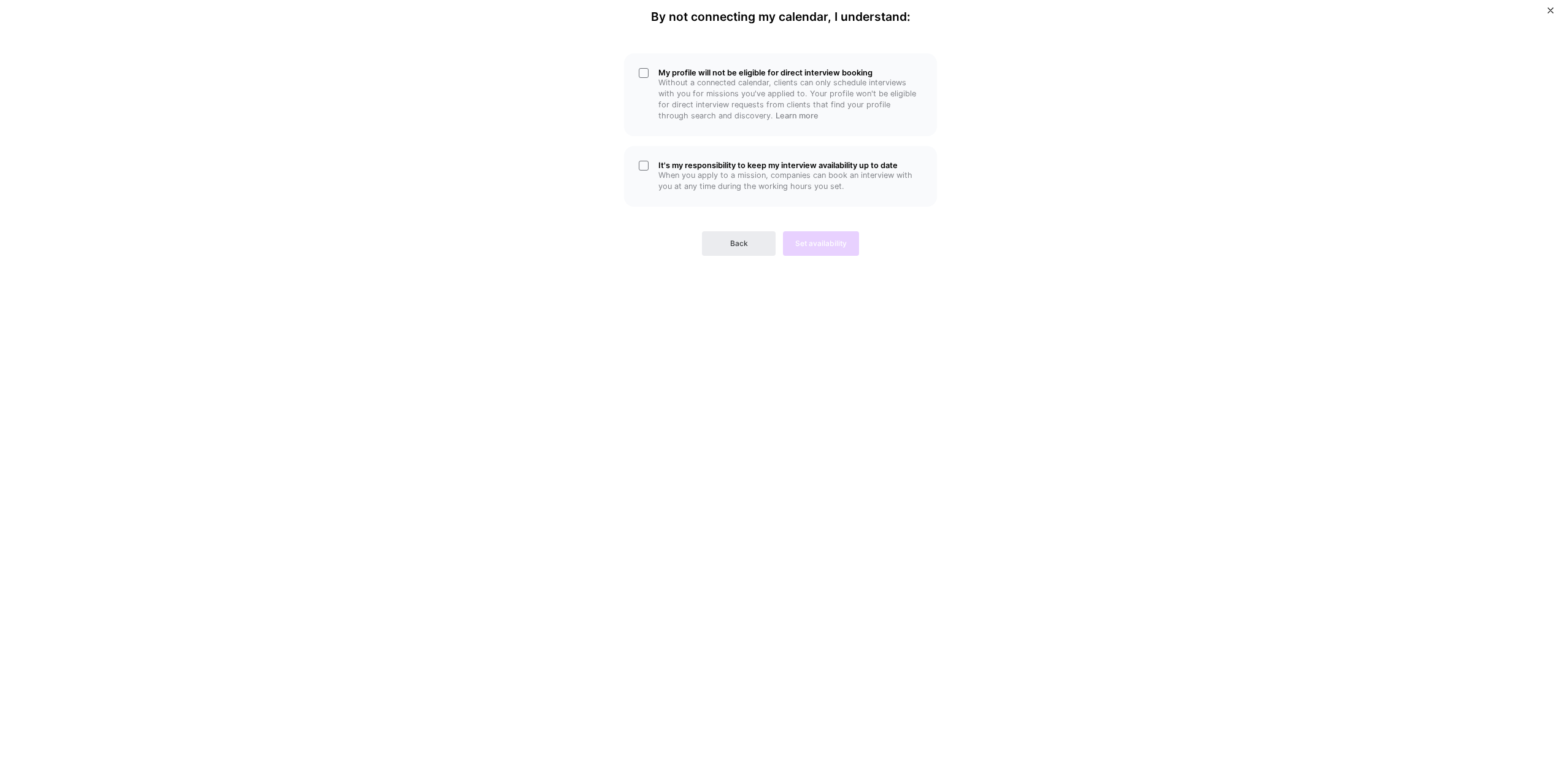
scroll to position [56, 0]
drag, startPoint x: 734, startPoint y: 245, endPoint x: 728, endPoint y: 212, distance: 33.5
click at [728, 213] on div "Back Set availability" at bounding box center [780, 233] width 313 height 44
click at [745, 177] on p "When you apply to a mission, companies can book an interview with you at any ti…" at bounding box center [790, 181] width 264 height 22
click at [754, 95] on p "Without a connected calendar, clients can only schedule interviews with you for…" at bounding box center [790, 99] width 264 height 44
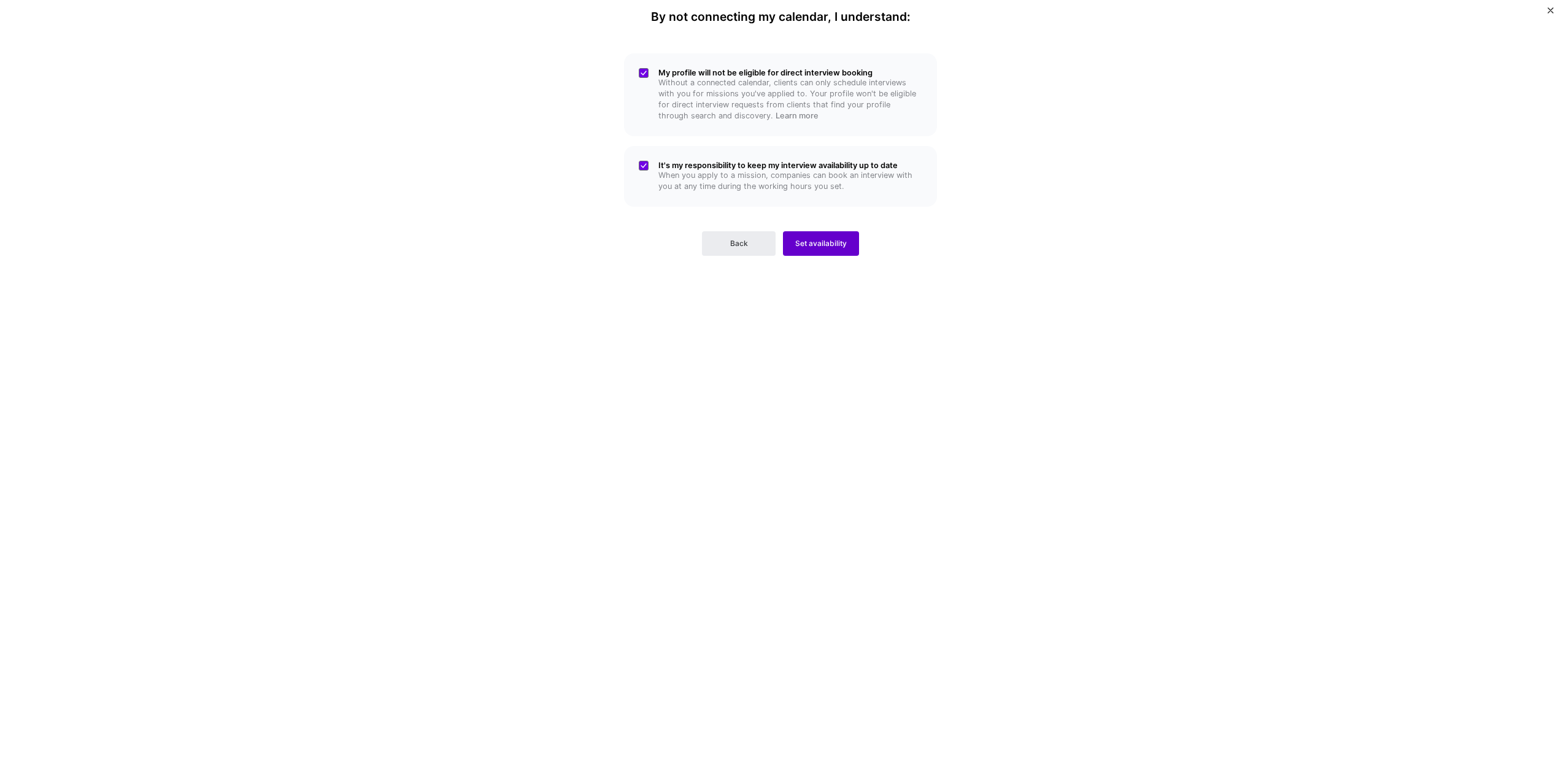
click at [809, 238] on span "Set availability" at bounding box center [821, 243] width 51 height 11
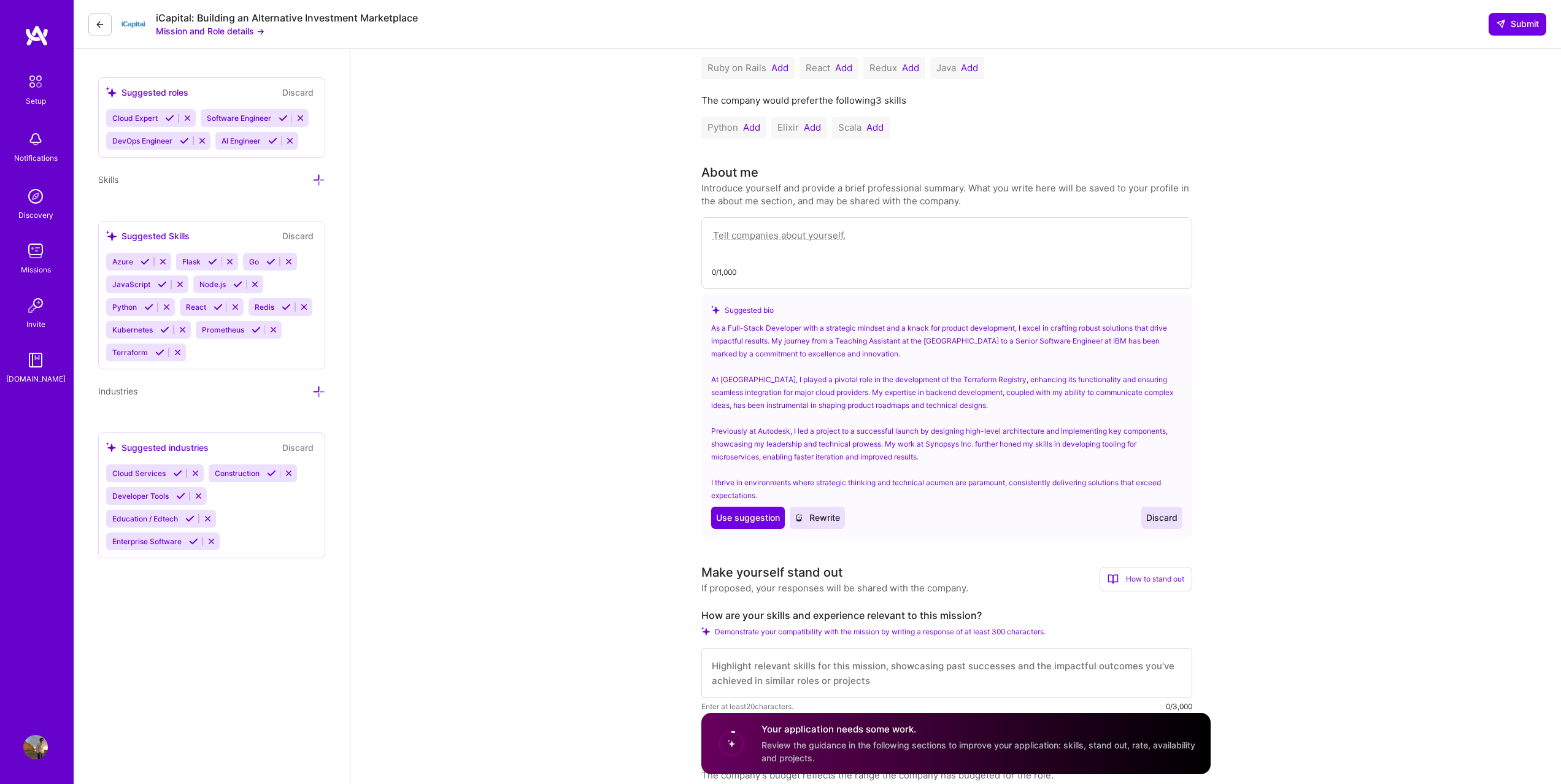
scroll to position [481, 0]
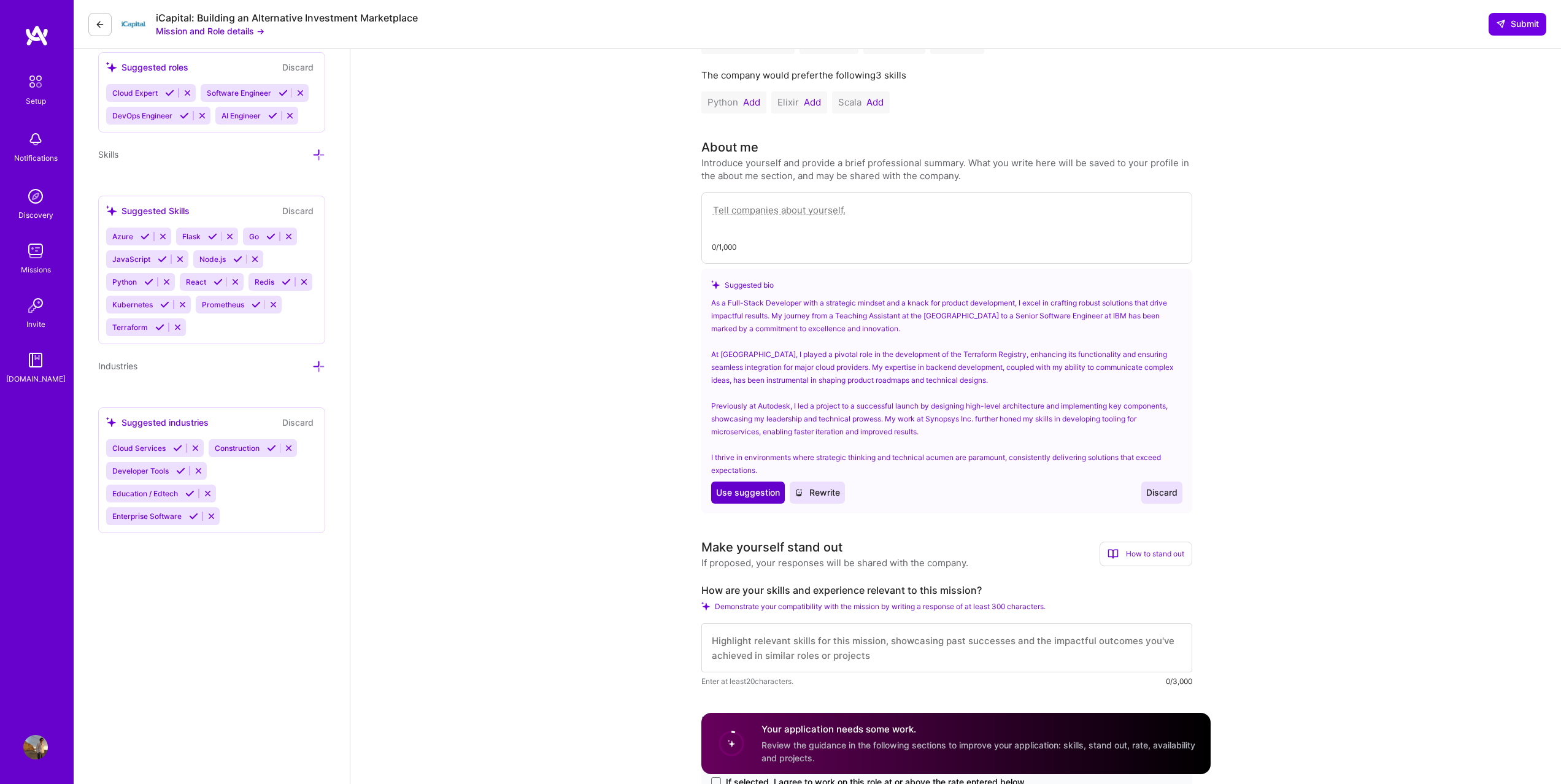
click at [741, 492] on span "Use suggestion" at bounding box center [748, 492] width 64 height 12
type textarea "As a Full-Stack Developer with a strategic mindset and a knack for product deve…"
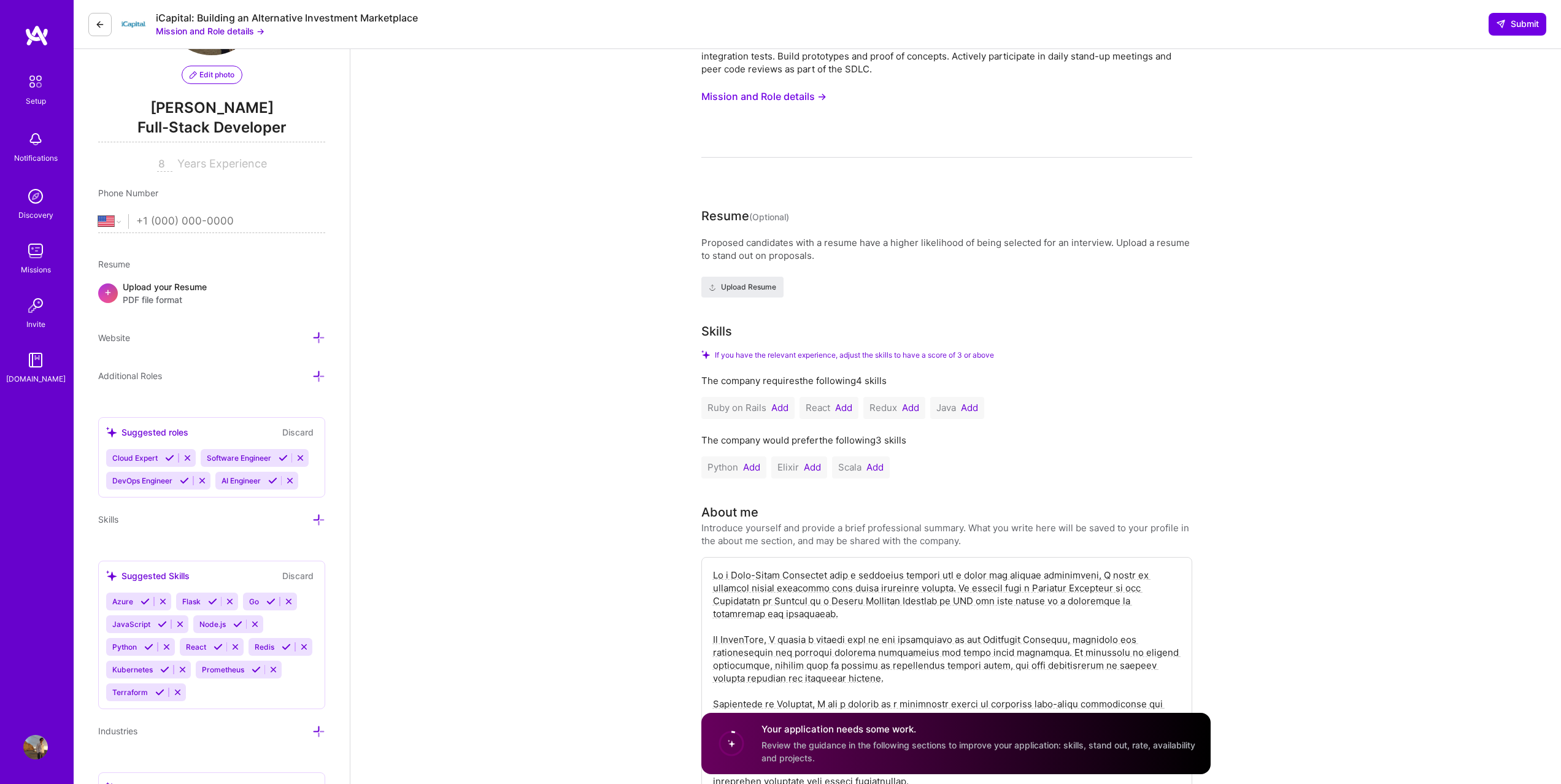
scroll to position [0, 0]
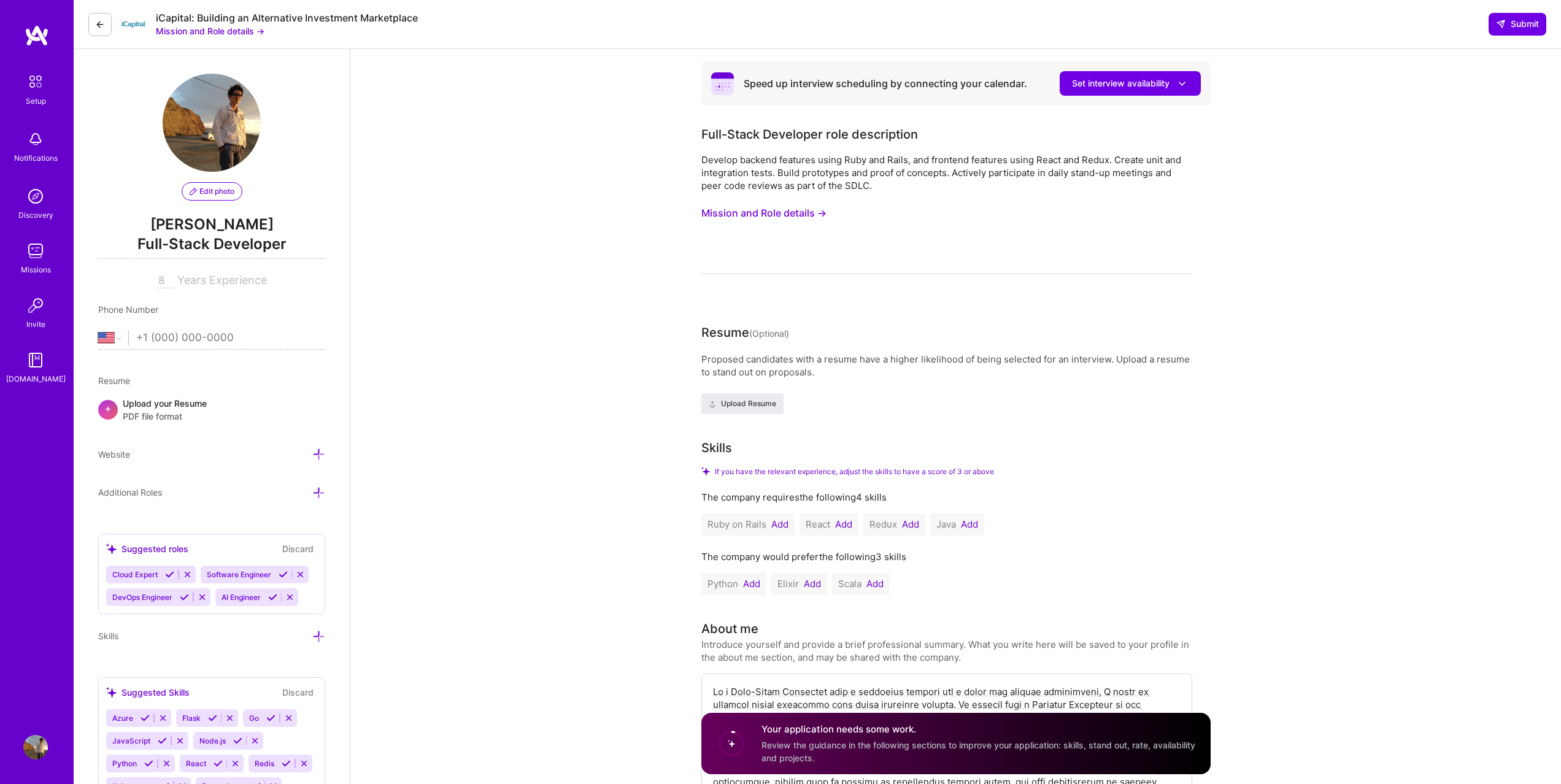
click at [222, 31] on button "Mission and Role details →" at bounding box center [210, 32] width 109 height 13
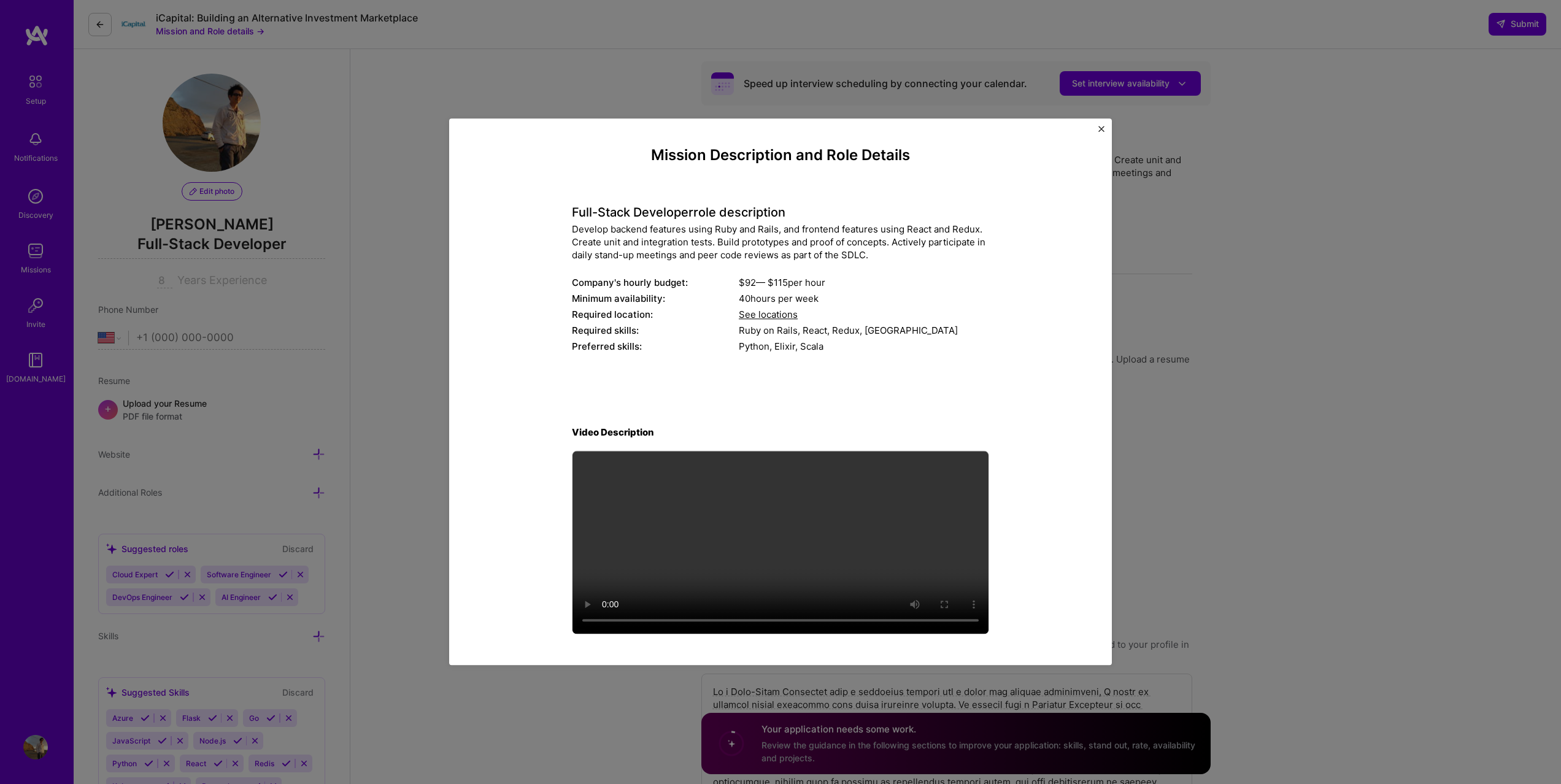
click at [786, 317] on span "See locations" at bounding box center [768, 315] width 59 height 12
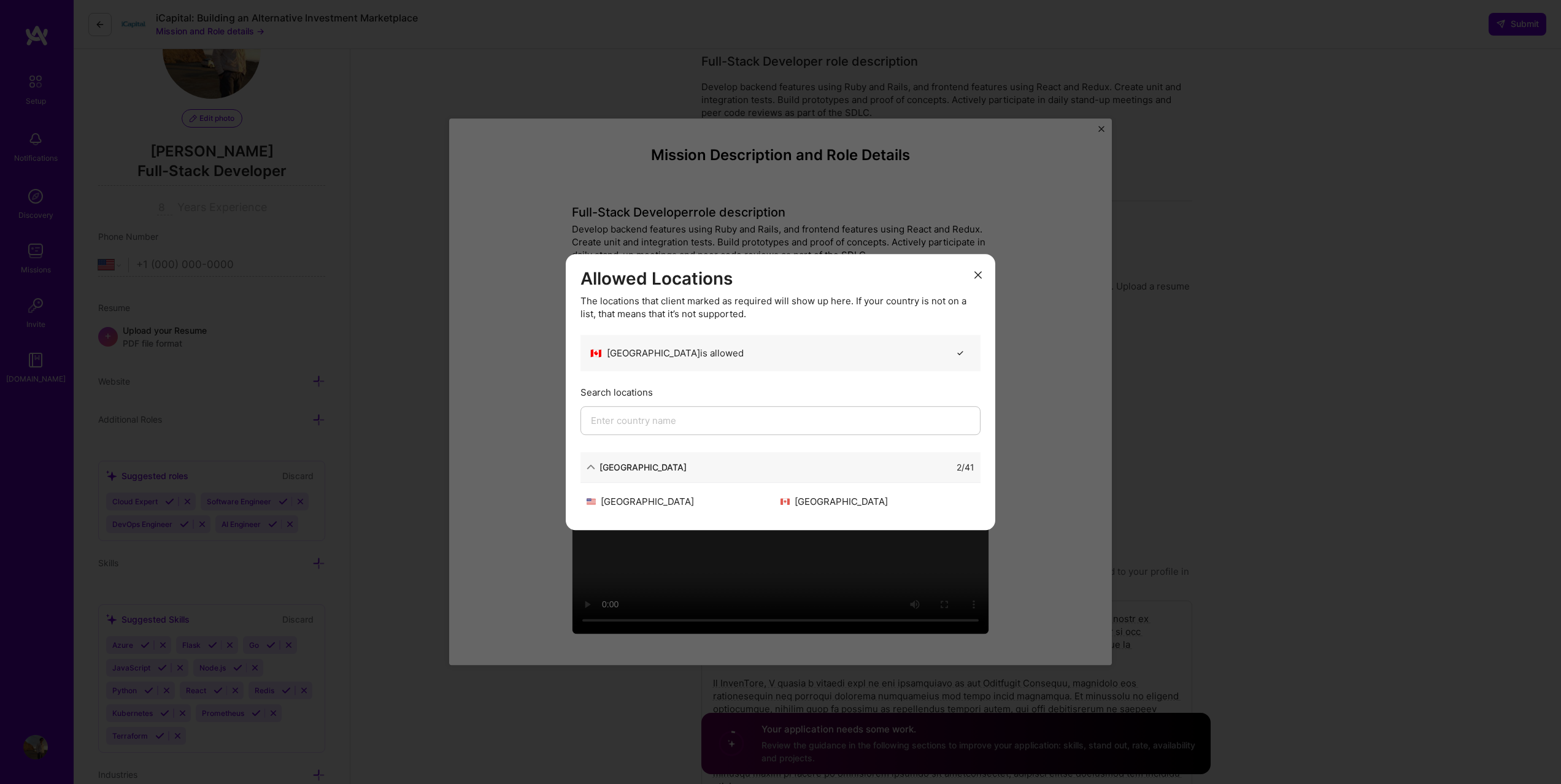
scroll to position [74, 0]
click at [588, 472] on div "North America" at bounding box center [637, 467] width 100 height 13
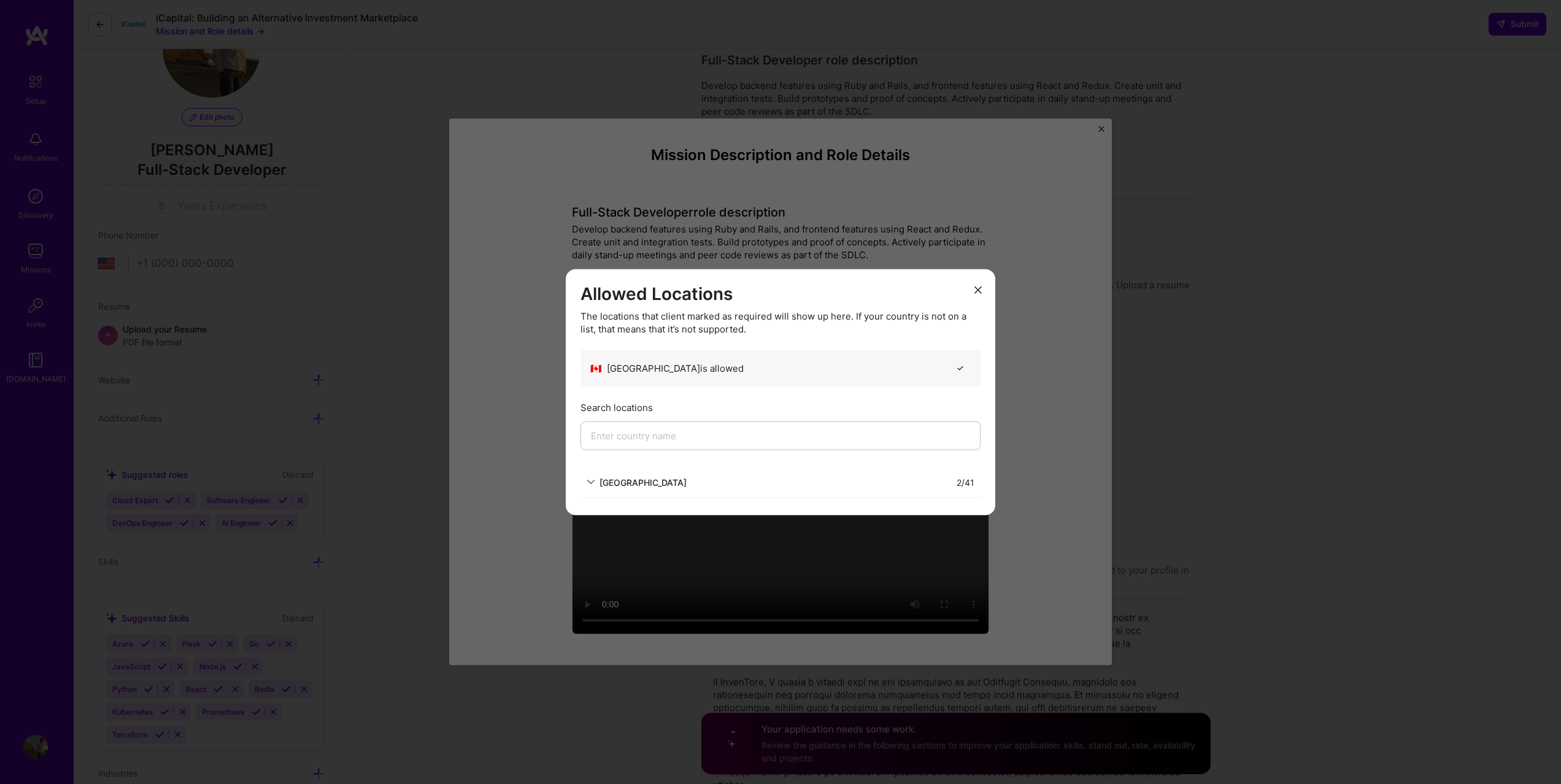
click at [593, 484] on icon "modal" at bounding box center [591, 482] width 8 height 8
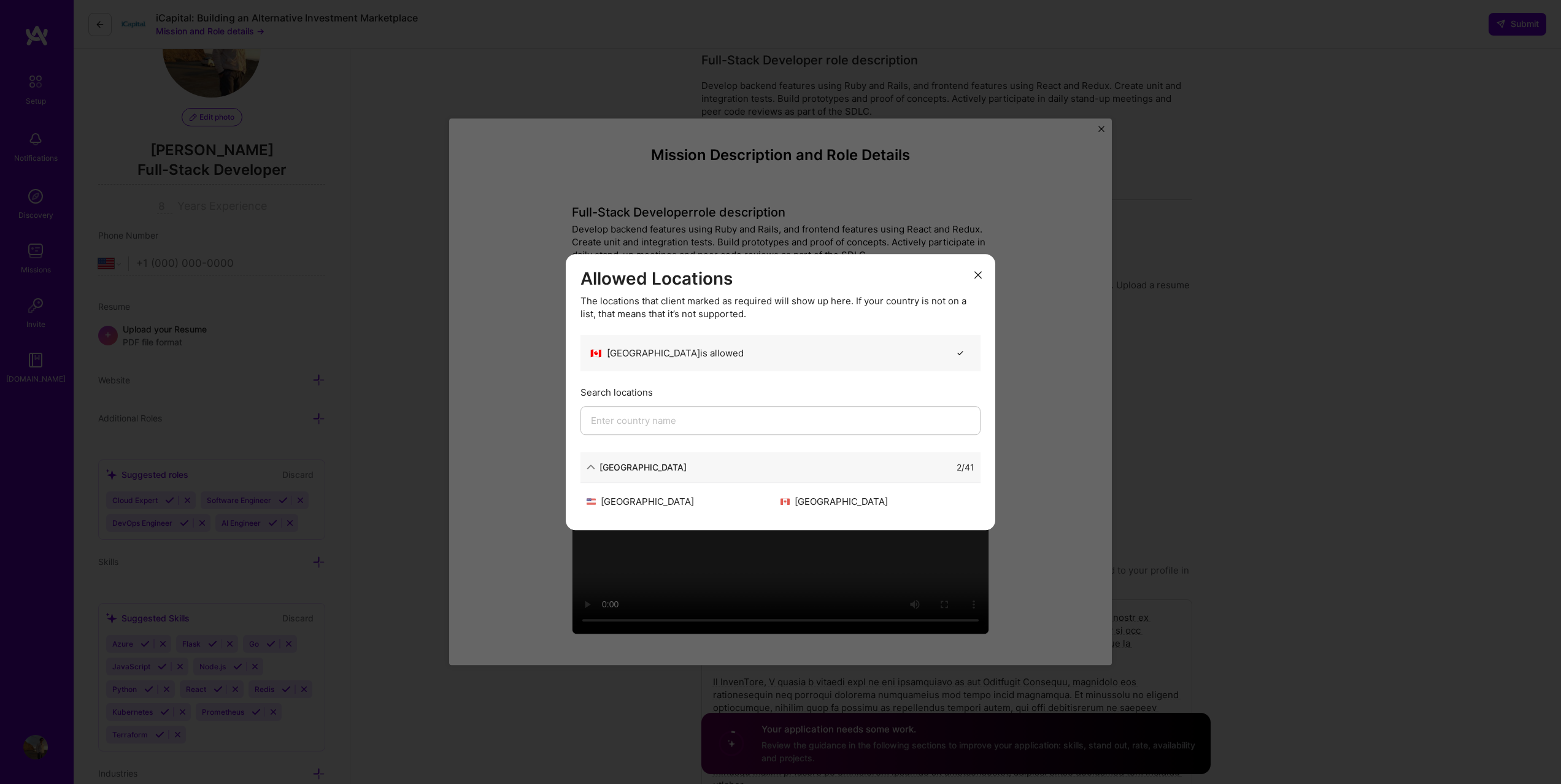
scroll to position [90, 0]
click at [817, 431] on input "modal" at bounding box center [780, 420] width 400 height 29
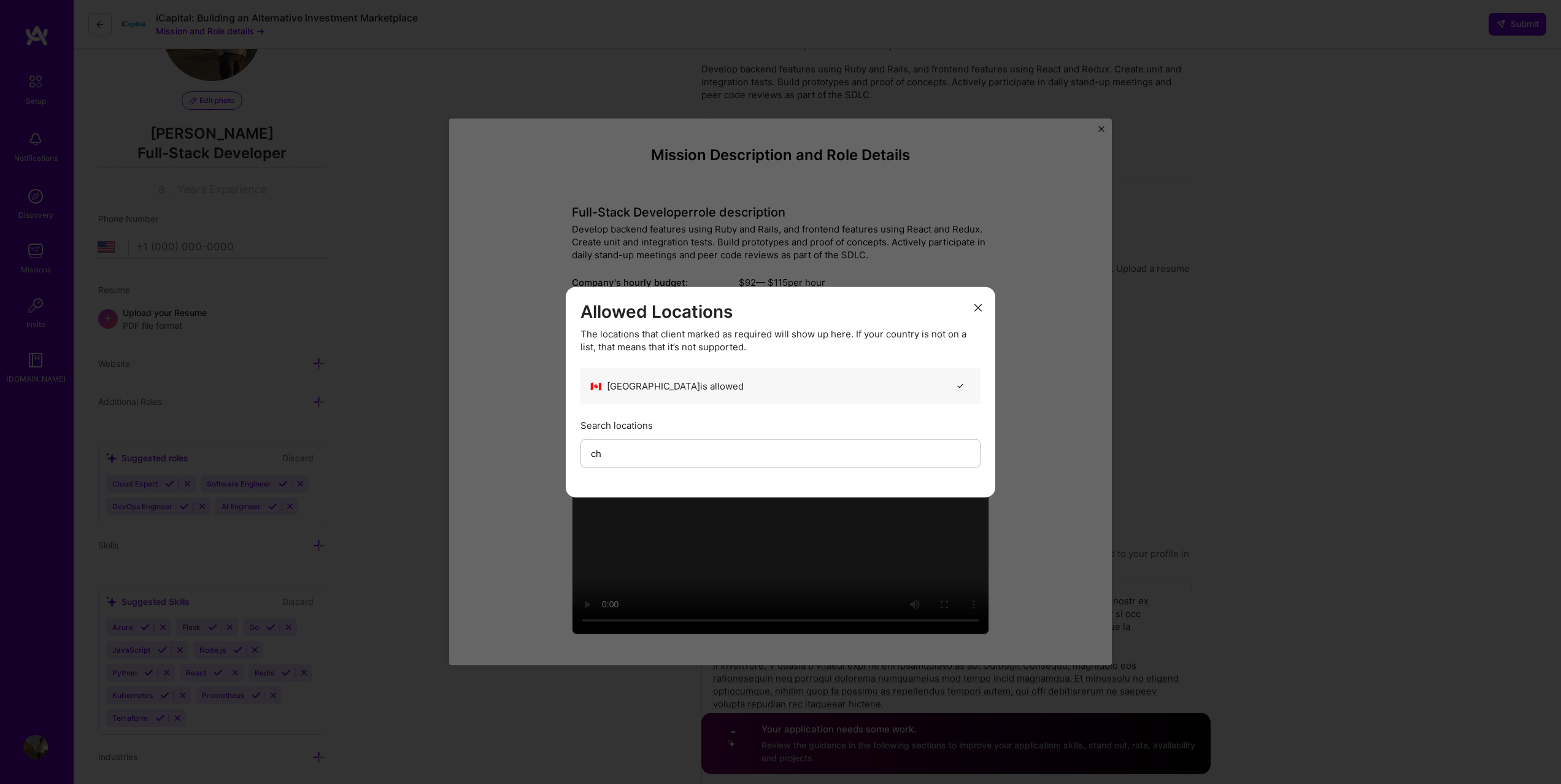
type input "c"
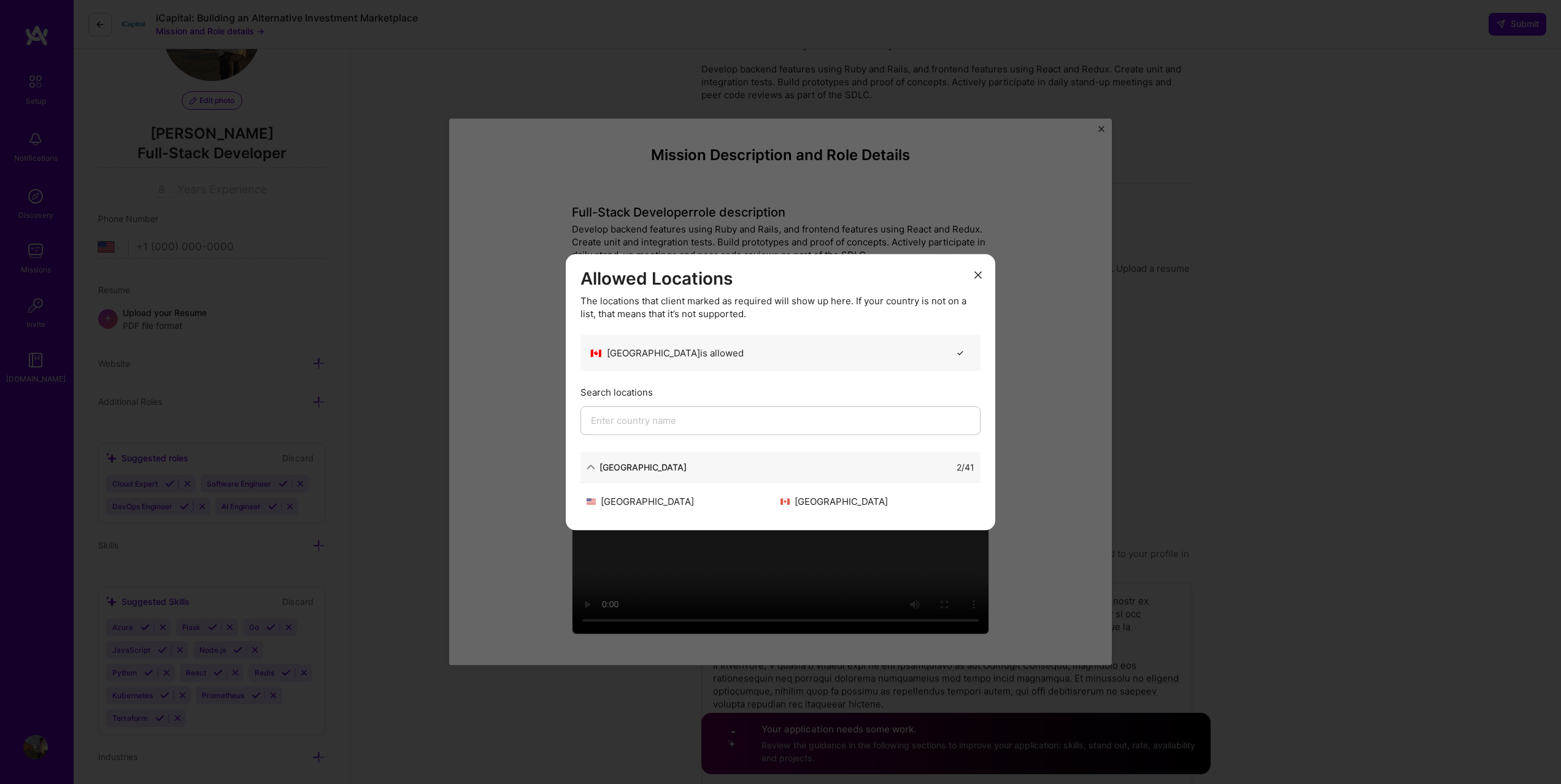
click at [978, 271] on icon "modal" at bounding box center [978, 275] width 7 height 7
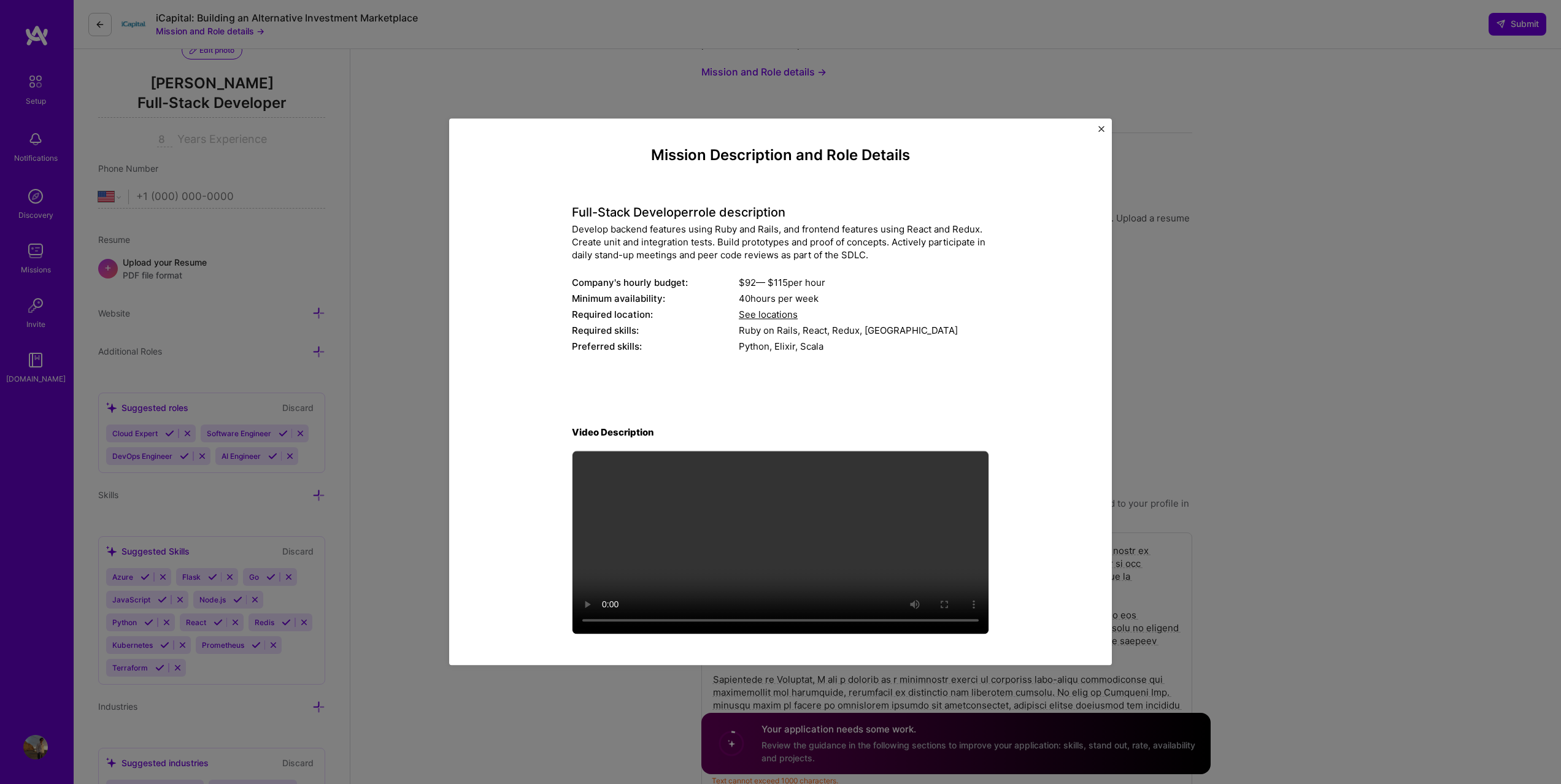
scroll to position [140, 0]
click at [1102, 128] on img "Close" at bounding box center [1101, 129] width 6 height 6
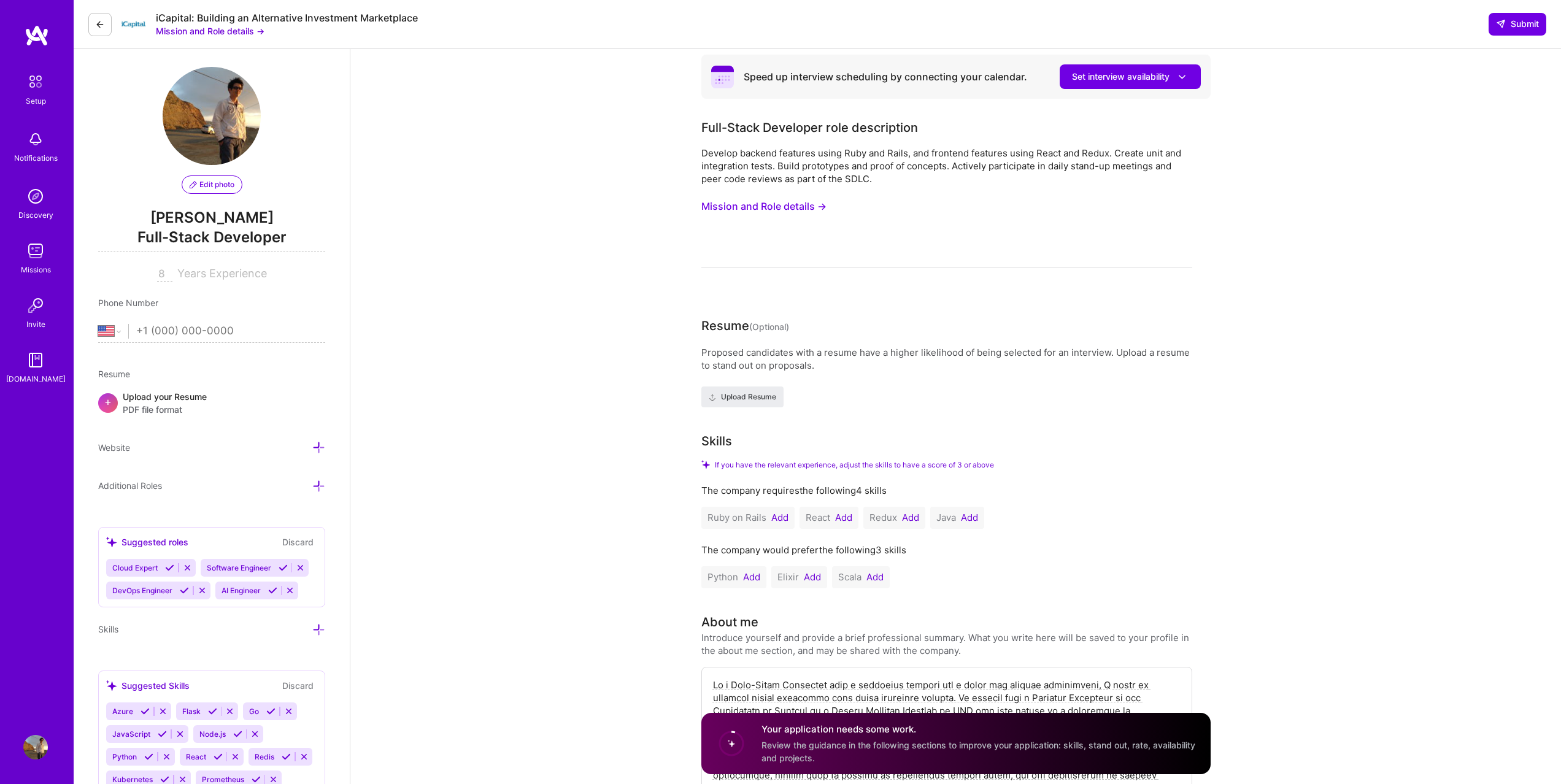
scroll to position [0, 0]
